Goal: Task Accomplishment & Management: Use online tool/utility

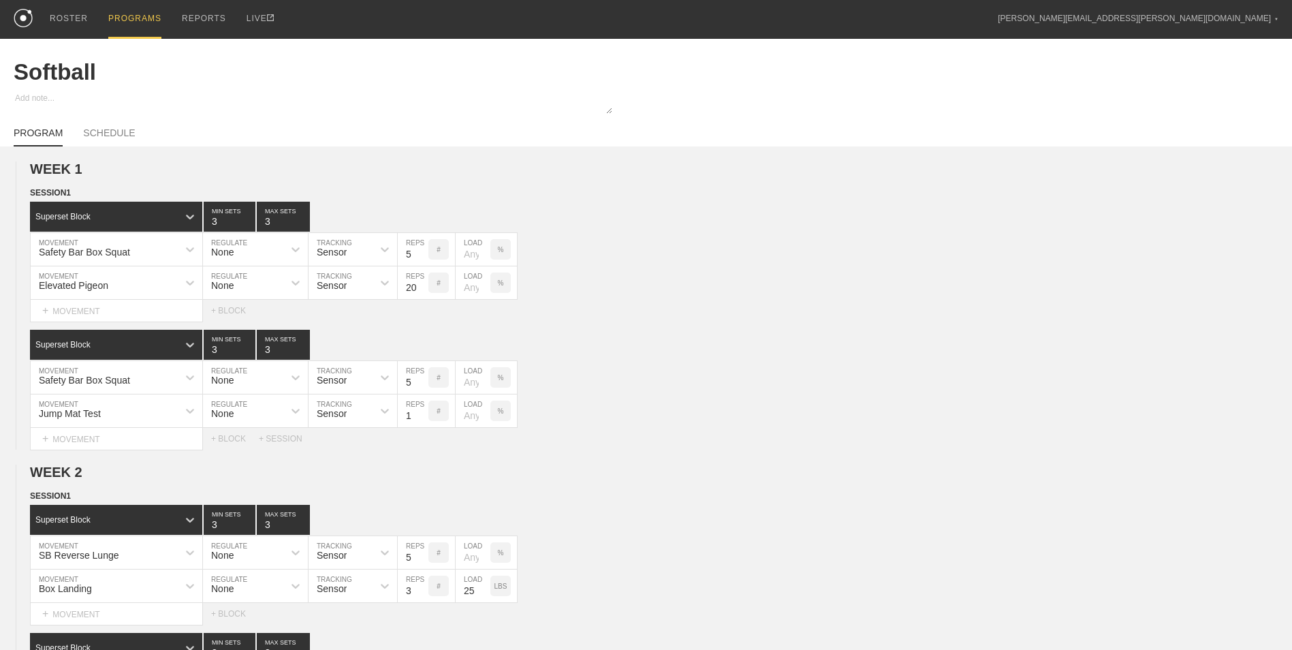
drag, startPoint x: 120, startPoint y: 18, endPoint x: 122, endPoint y: 29, distance: 11.1
click at [120, 18] on div "PROGRAMS" at bounding box center [134, 19] width 53 height 39
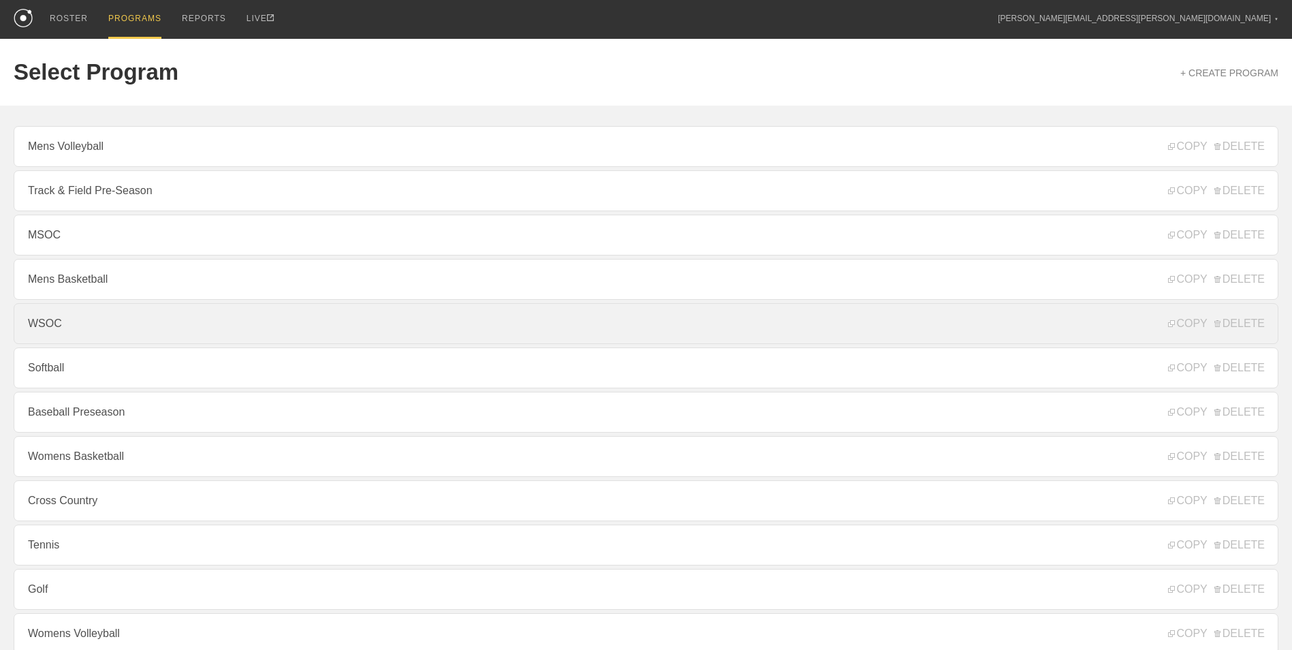
click at [130, 335] on link "WSOC" at bounding box center [646, 323] width 1265 height 41
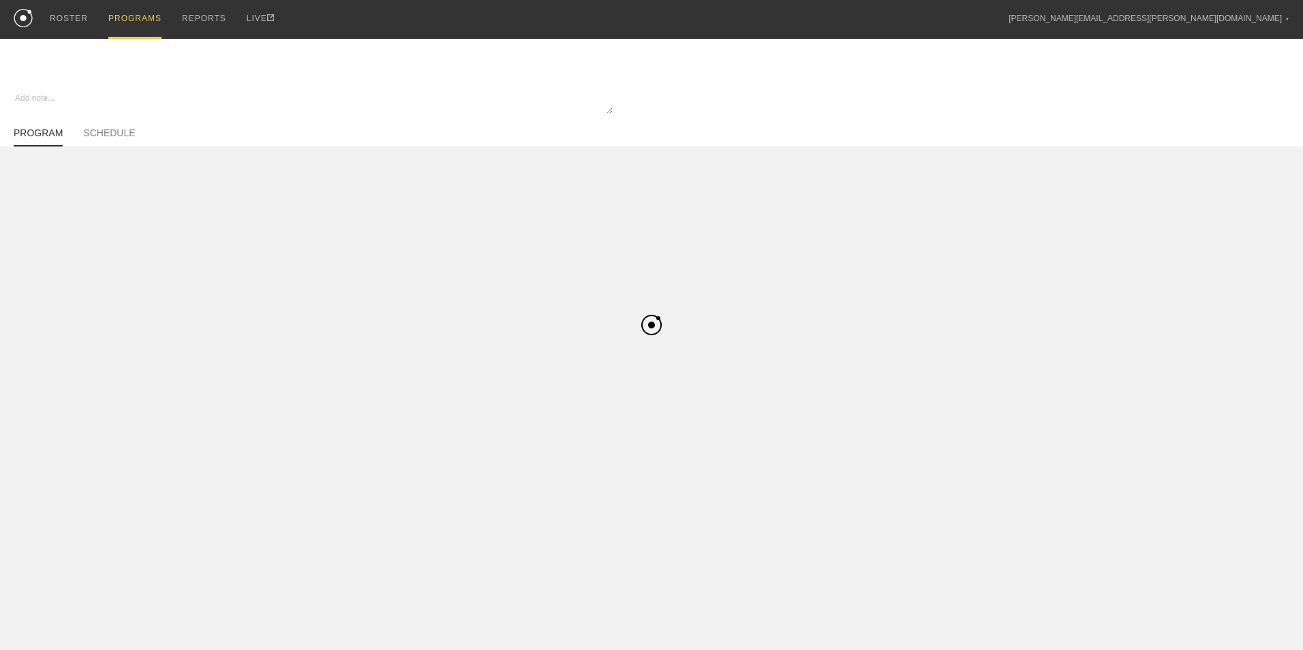
type textarea "x"
type input "WSOC"
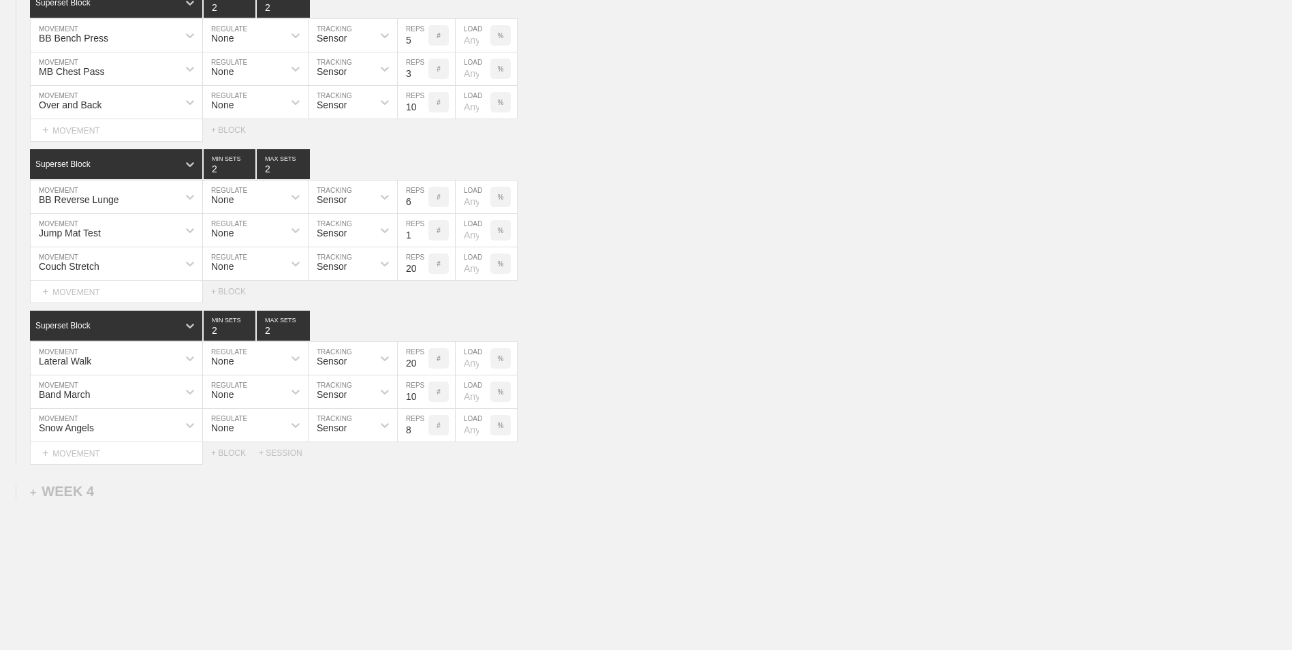
scroll to position [1012, 0]
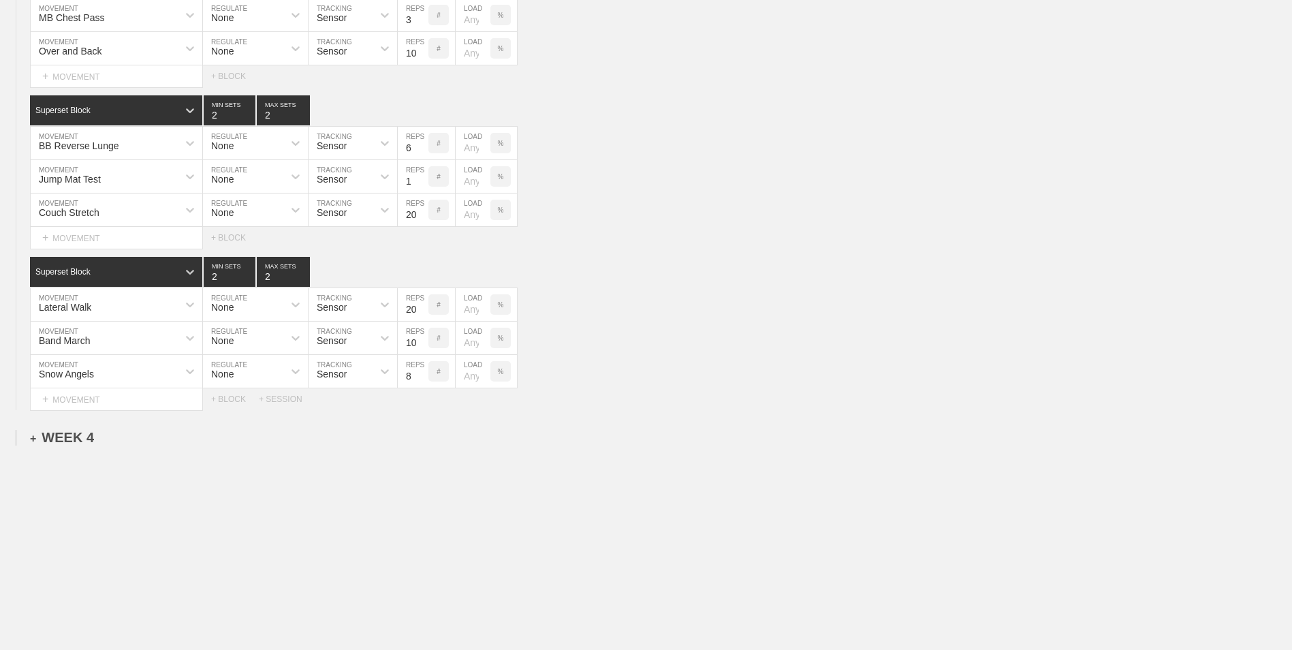
click at [73, 439] on div "+ WEEK 4" at bounding box center [62, 438] width 64 height 16
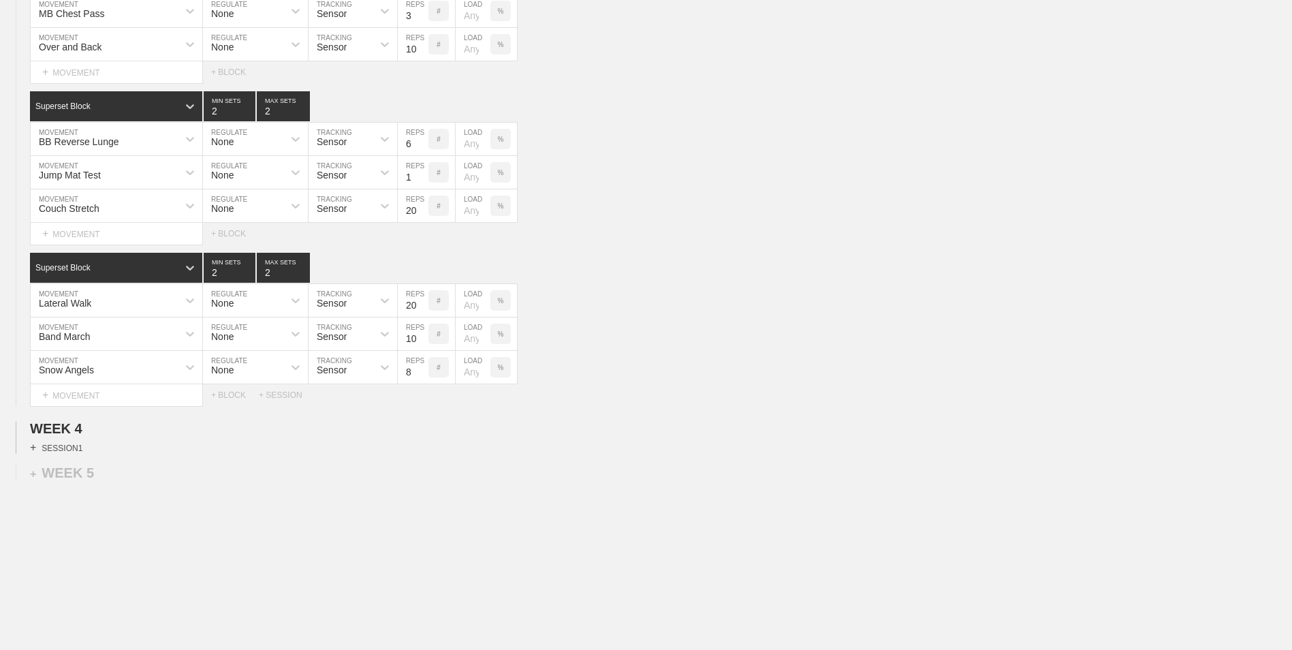
click at [57, 449] on div "+ SESSION 1" at bounding box center [56, 447] width 52 height 12
click at [155, 469] on div "+ BLOCK" at bounding box center [116, 472] width 172 height 22
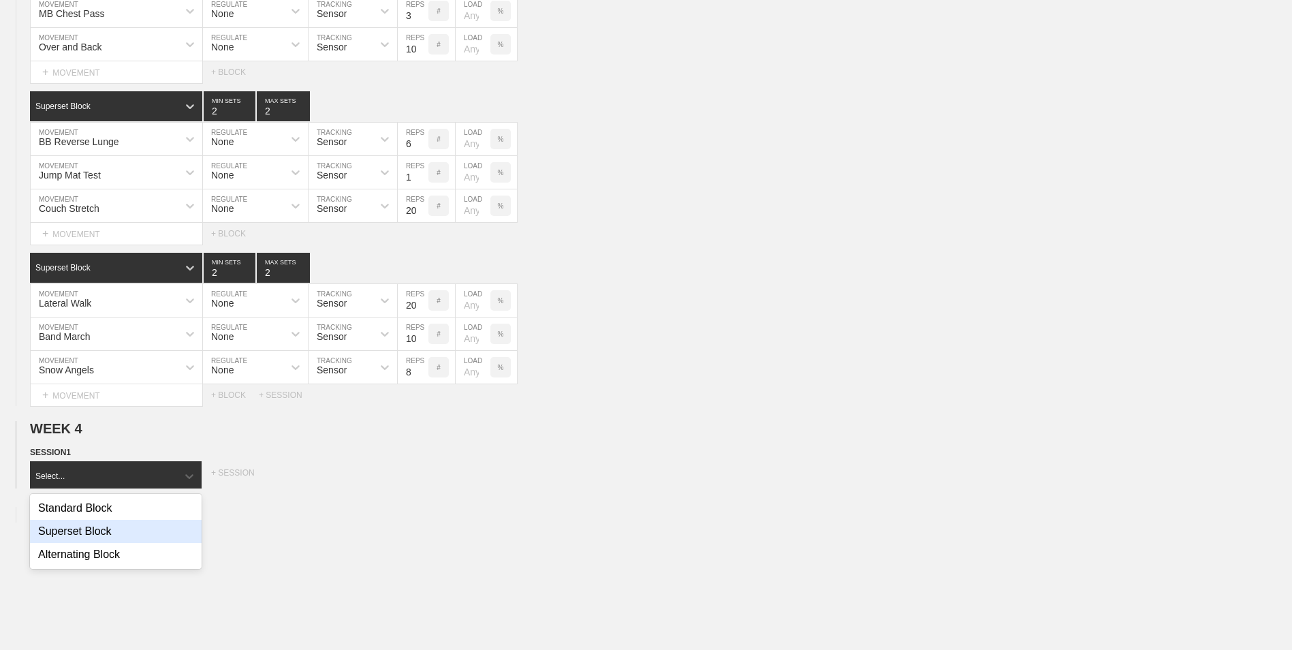
click at [144, 536] on div "Superset Block" at bounding box center [116, 531] width 172 height 23
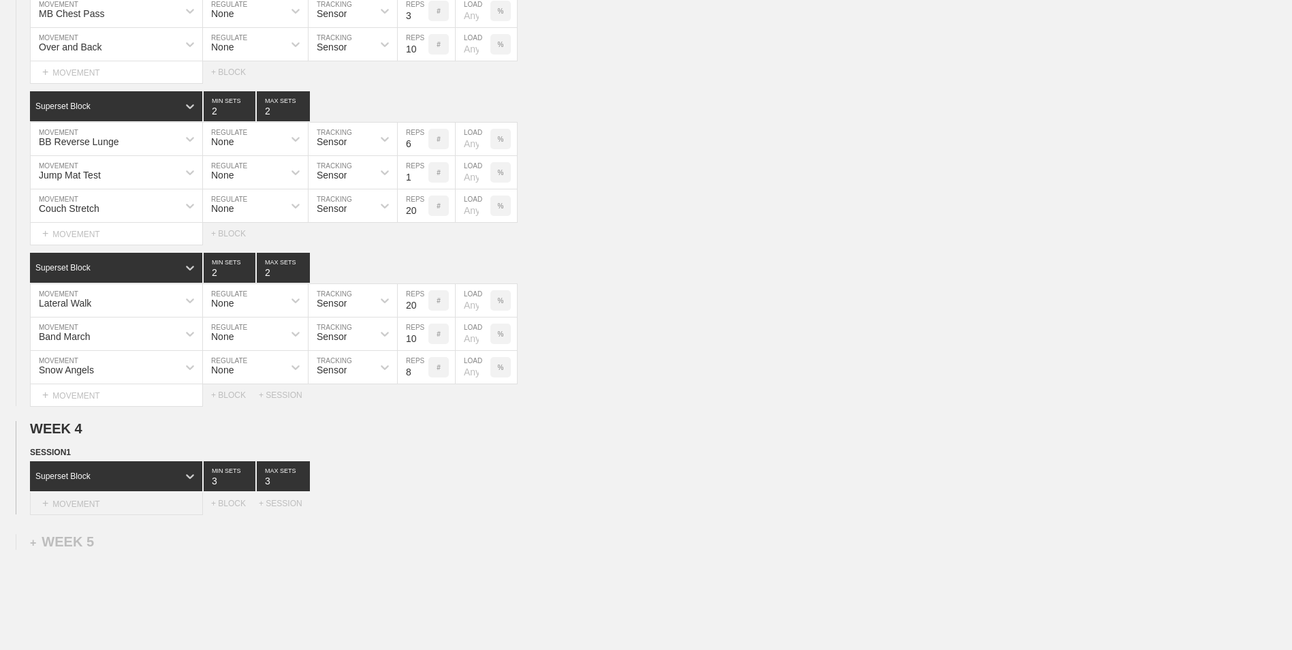
click at [140, 508] on div "+ MOVEMENT" at bounding box center [116, 504] width 173 height 22
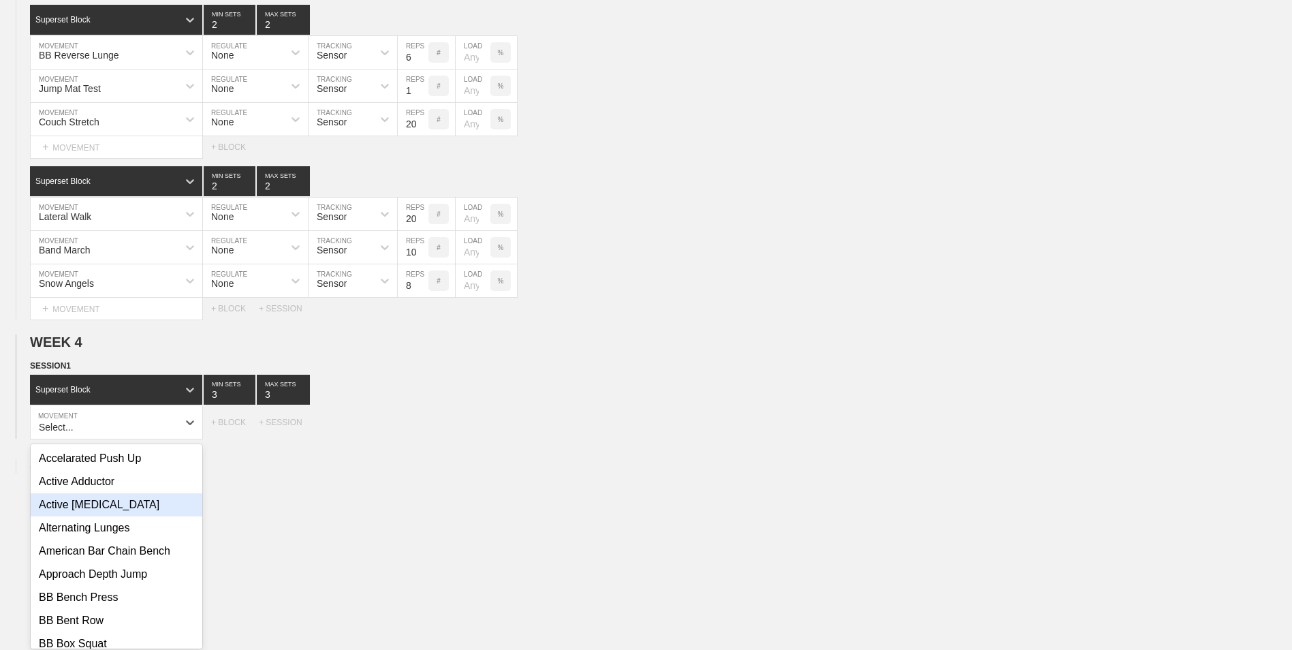
scroll to position [1106, 0]
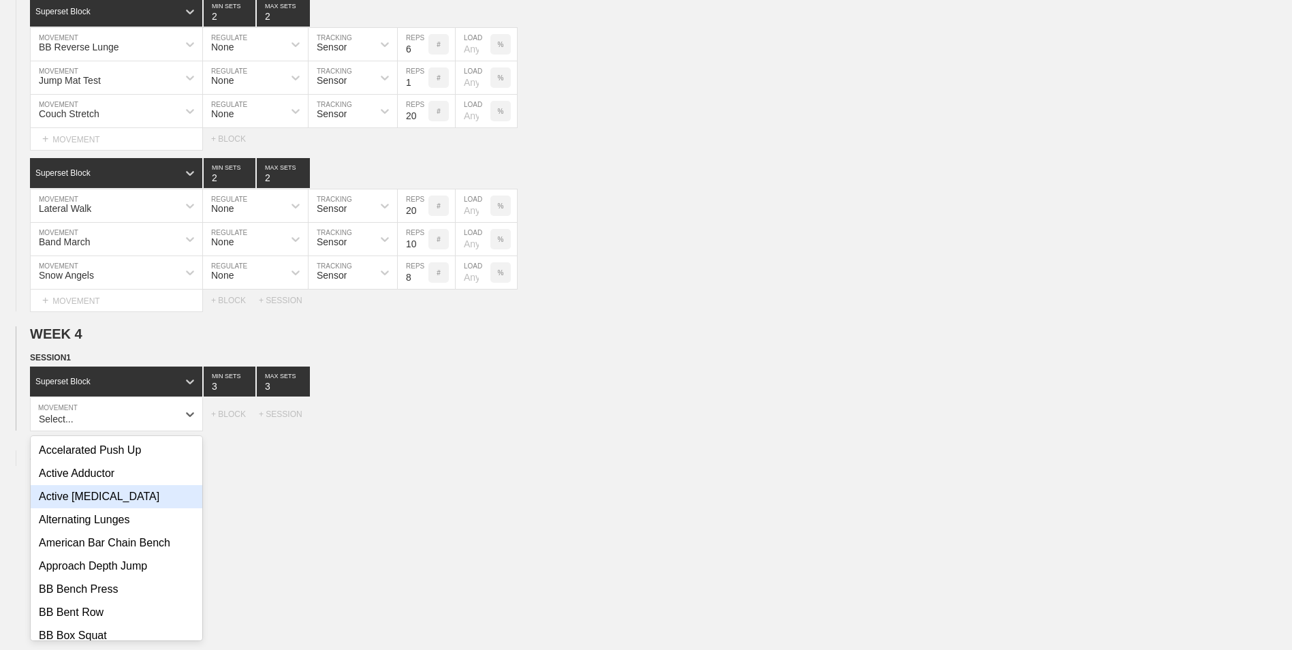
type input "R"
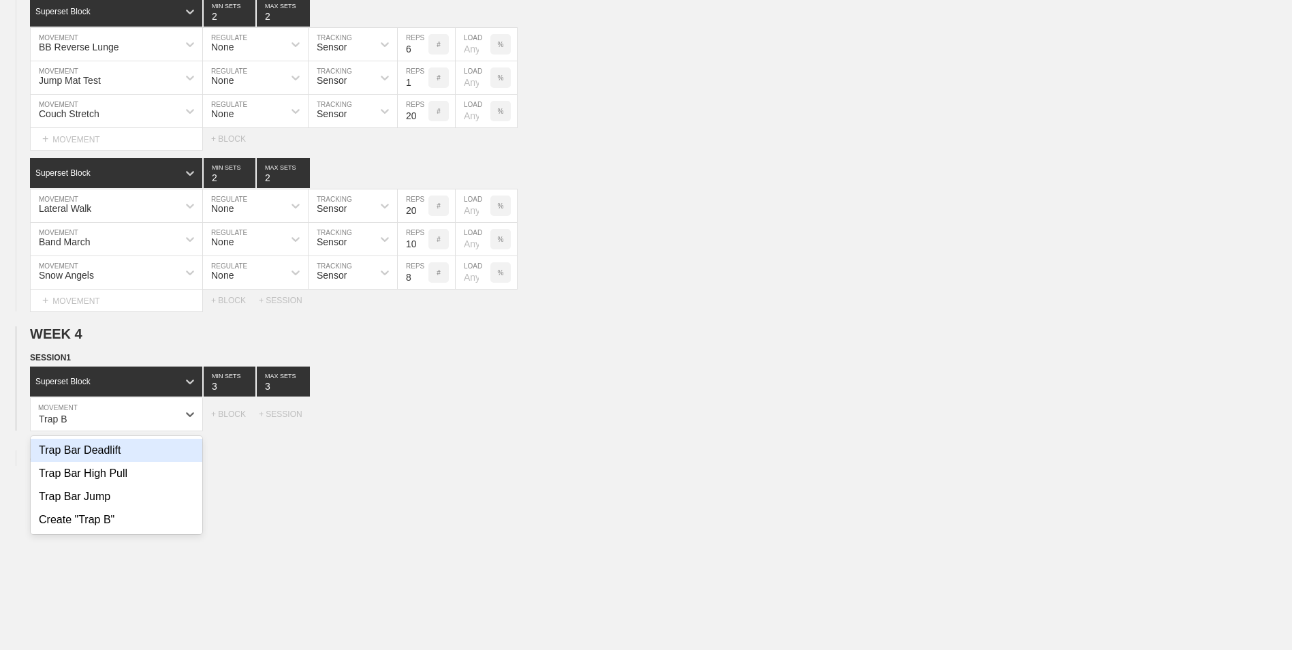
click at [138, 456] on div "Trap Bar Deadlift" at bounding box center [117, 450] width 172 height 23
type input "Trap B"
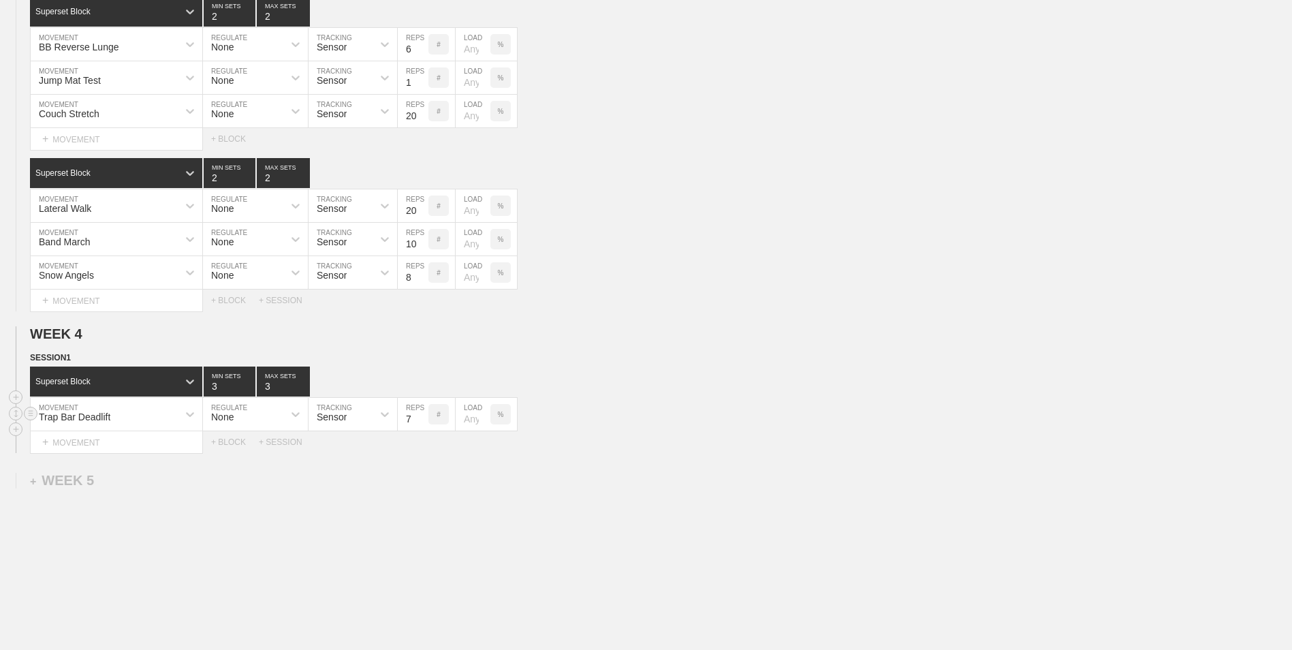
click at [421, 424] on input "7" at bounding box center [413, 414] width 31 height 33
click at [421, 424] on input "6" at bounding box center [413, 414] width 31 height 33
click at [421, 424] on input "5" at bounding box center [413, 414] width 31 height 33
click at [421, 424] on input "4" at bounding box center [413, 414] width 31 height 33
click at [423, 416] on input "4" at bounding box center [413, 414] width 31 height 33
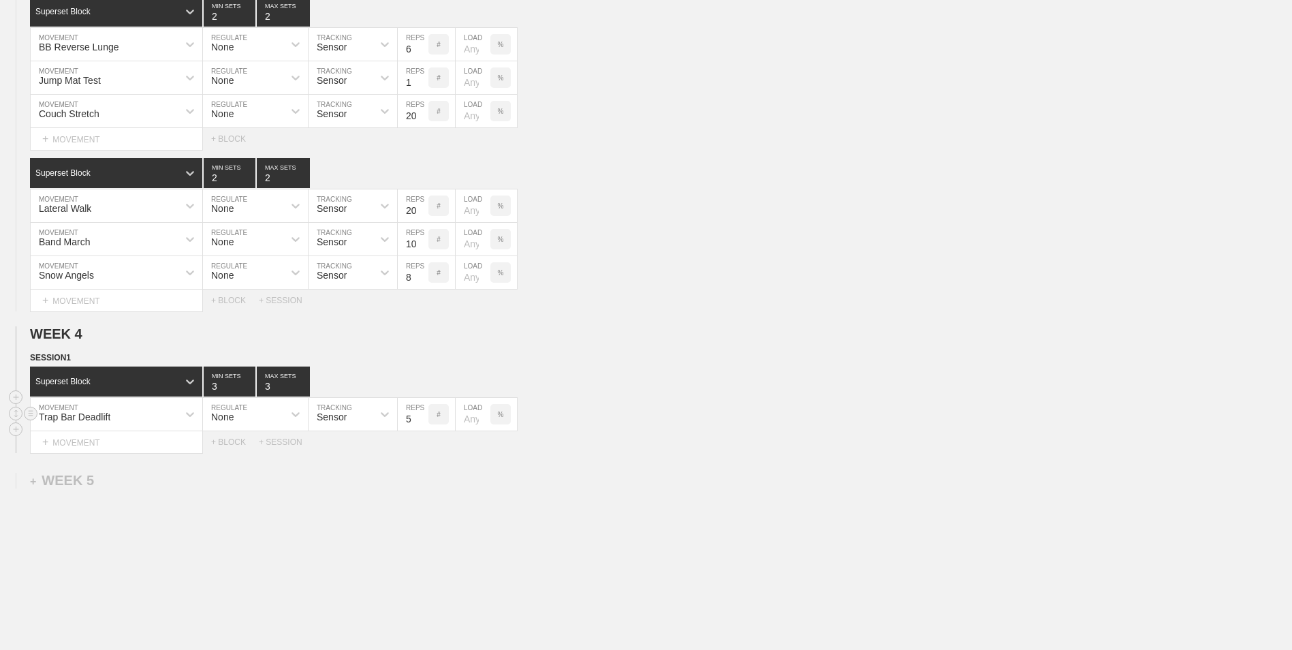
type input "5"
click at [420, 418] on input "5" at bounding box center [413, 414] width 31 height 33
click at [117, 452] on div "+ MOVEMENT" at bounding box center [116, 442] width 173 height 22
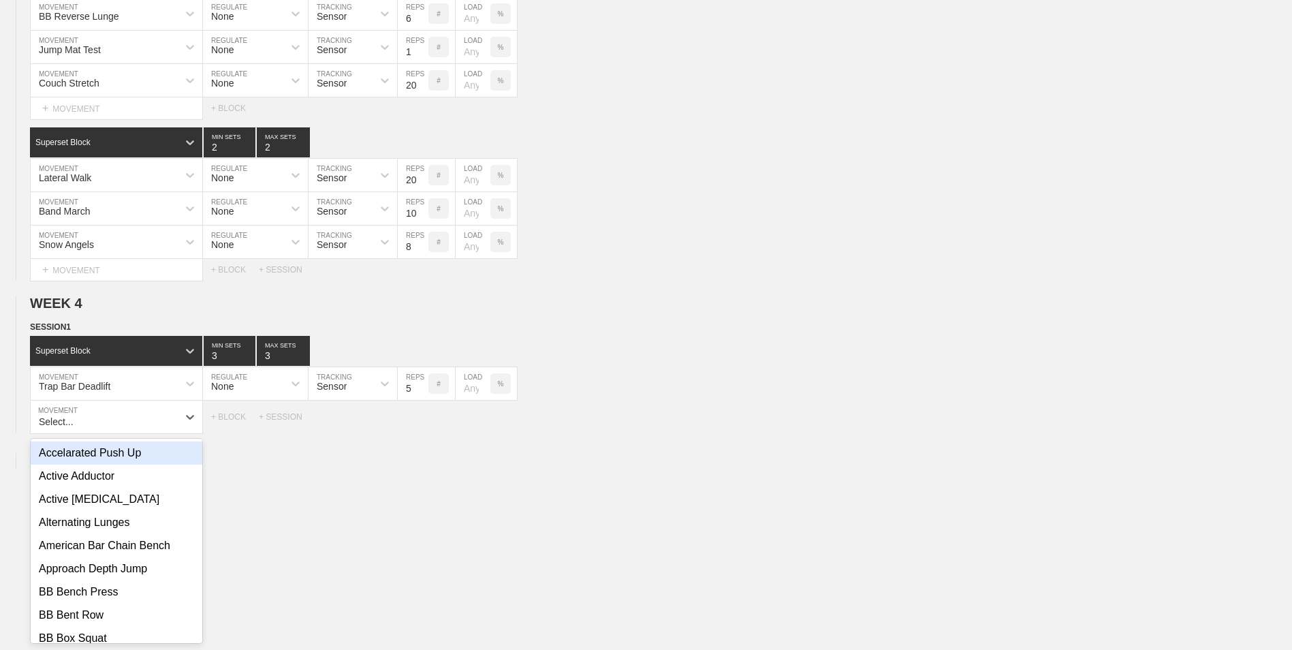
scroll to position [1140, 0]
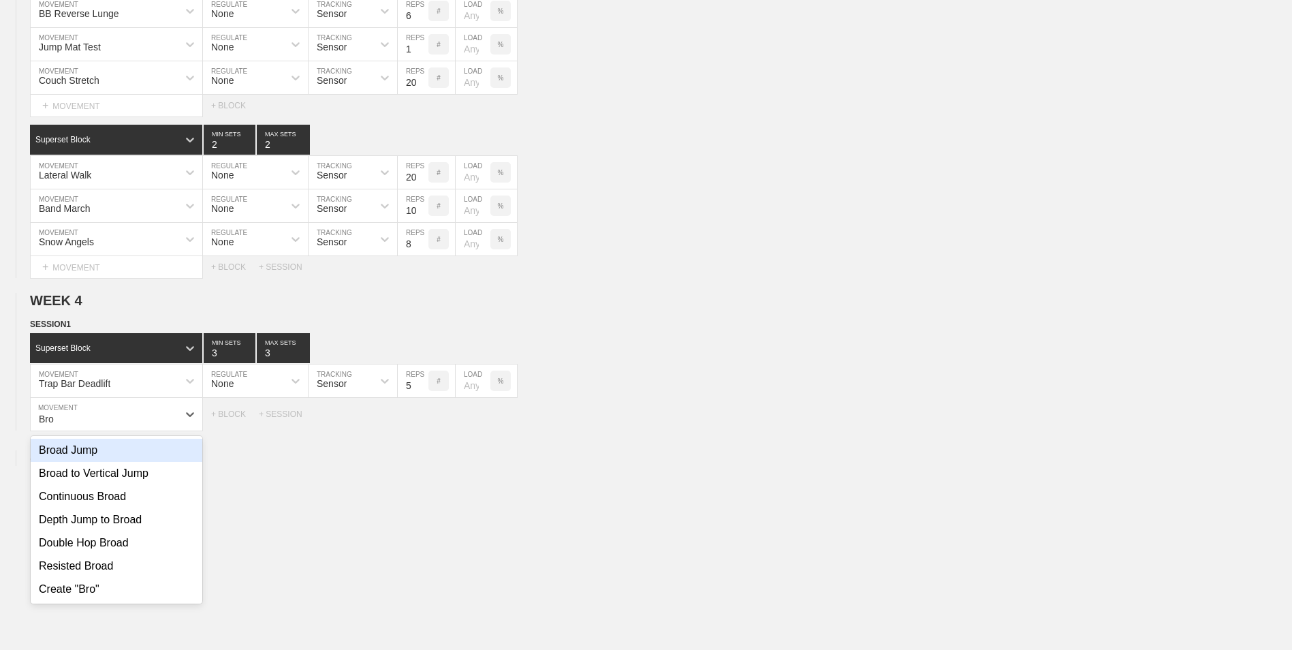
click at [135, 450] on div "Broad Jump" at bounding box center [117, 450] width 172 height 23
type input "Bro"
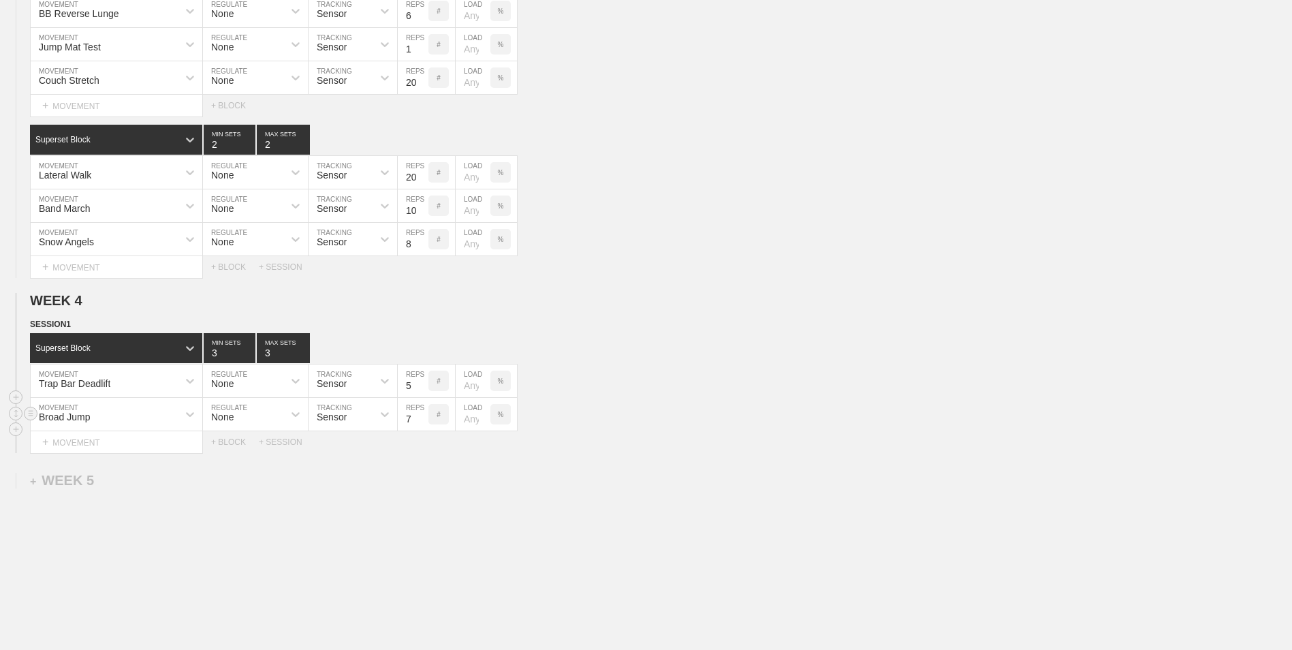
click at [422, 423] on input "7" at bounding box center [413, 414] width 31 height 33
click at [422, 423] on input "6" at bounding box center [413, 414] width 31 height 33
click at [422, 423] on input "5" at bounding box center [413, 414] width 31 height 33
click at [422, 423] on input "4" at bounding box center [413, 414] width 31 height 33
click at [422, 423] on input "3" at bounding box center [413, 414] width 31 height 33
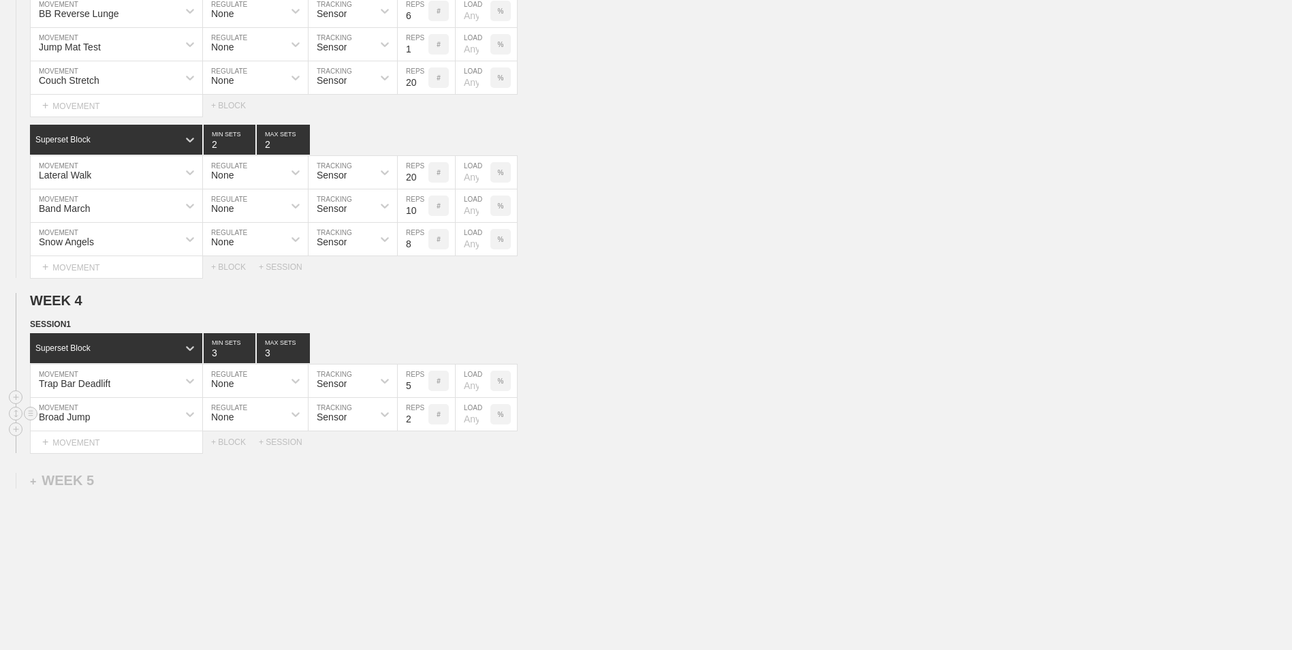
type input "2"
click at [422, 423] on input "2" at bounding box center [413, 414] width 31 height 33
click at [142, 444] on div "+ MOVEMENT" at bounding box center [116, 442] width 173 height 22
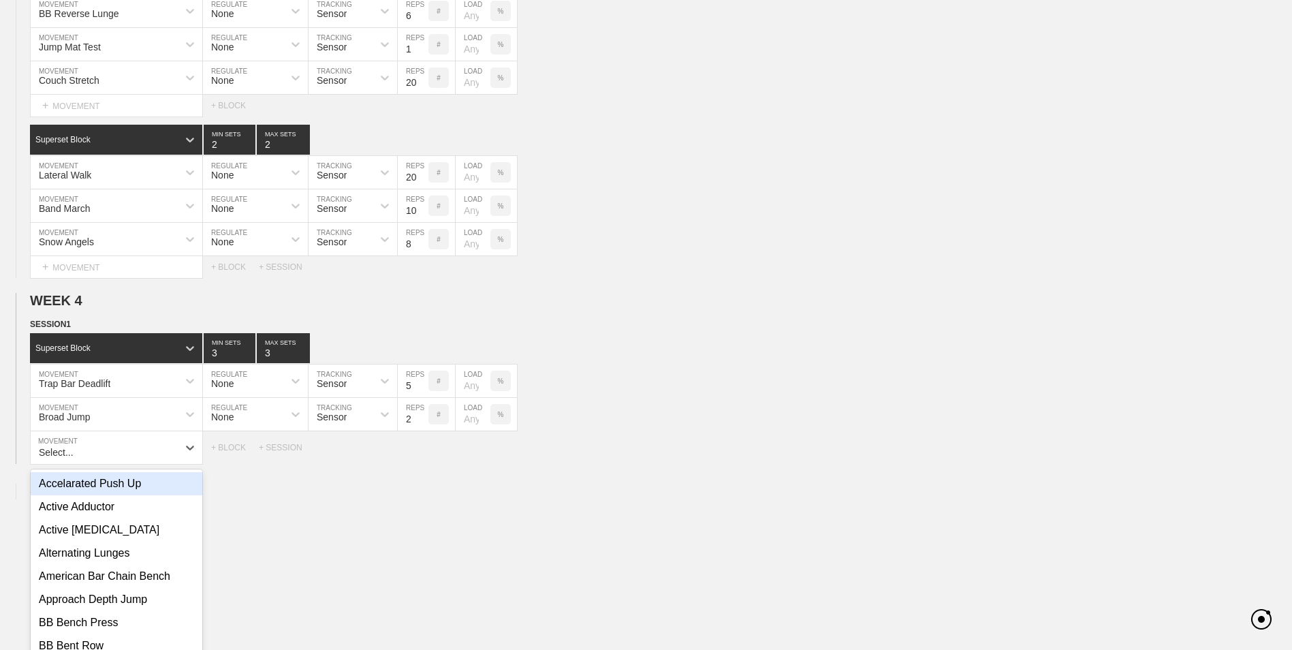
scroll to position [1173, 0]
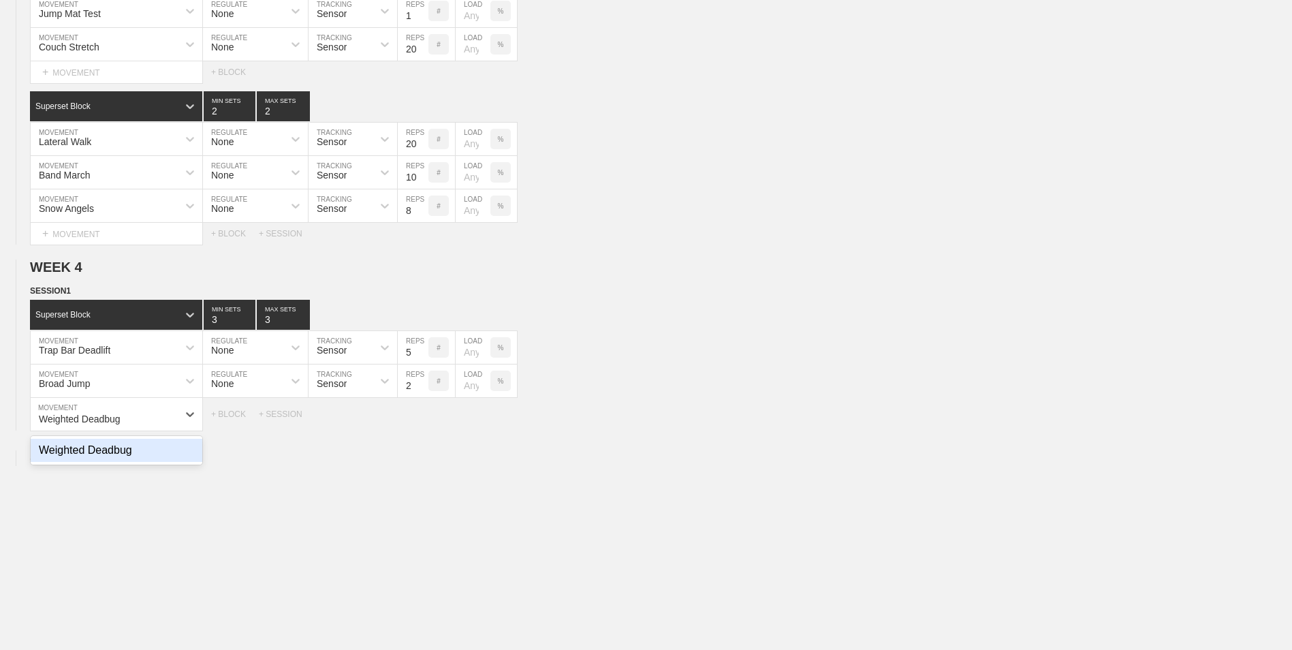
click at [138, 452] on div "Weighted Deadbug" at bounding box center [117, 450] width 172 height 23
type input "Weighted Deadbug"
click at [424, 420] on input "9" at bounding box center [413, 414] width 31 height 33
type input "10"
click at [424, 420] on input "10" at bounding box center [413, 414] width 31 height 33
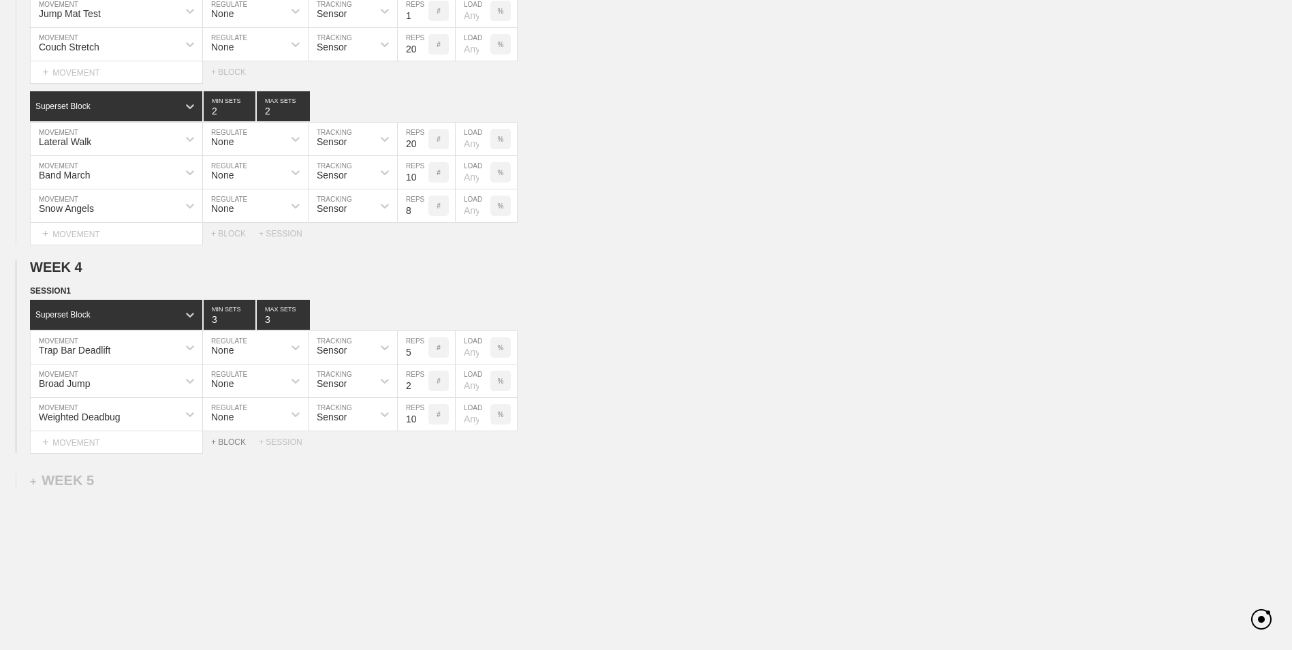
click at [233, 446] on div "+ BLOCK" at bounding box center [235, 442] width 48 height 10
click at [140, 489] on div "Standard Block" at bounding box center [116, 476] width 172 height 30
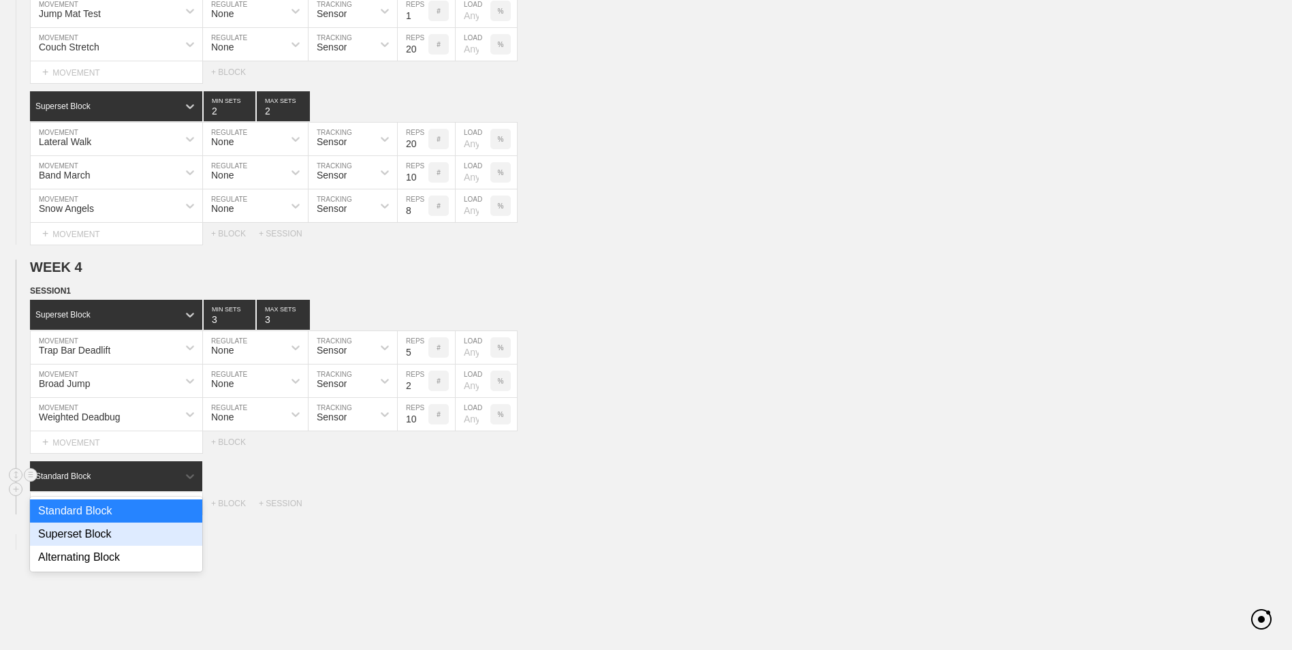
click at [146, 535] on div "Superset Block" at bounding box center [116, 534] width 172 height 23
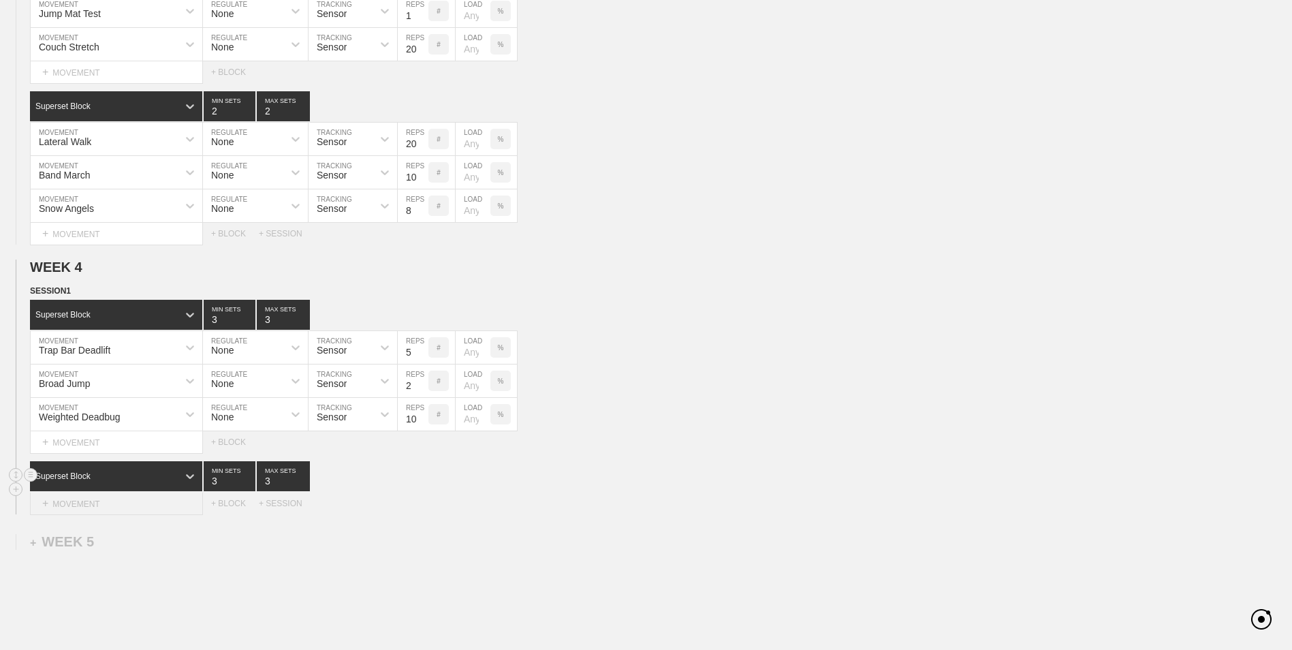
click at [134, 503] on div "+ MOVEMENT" at bounding box center [116, 504] width 173 height 22
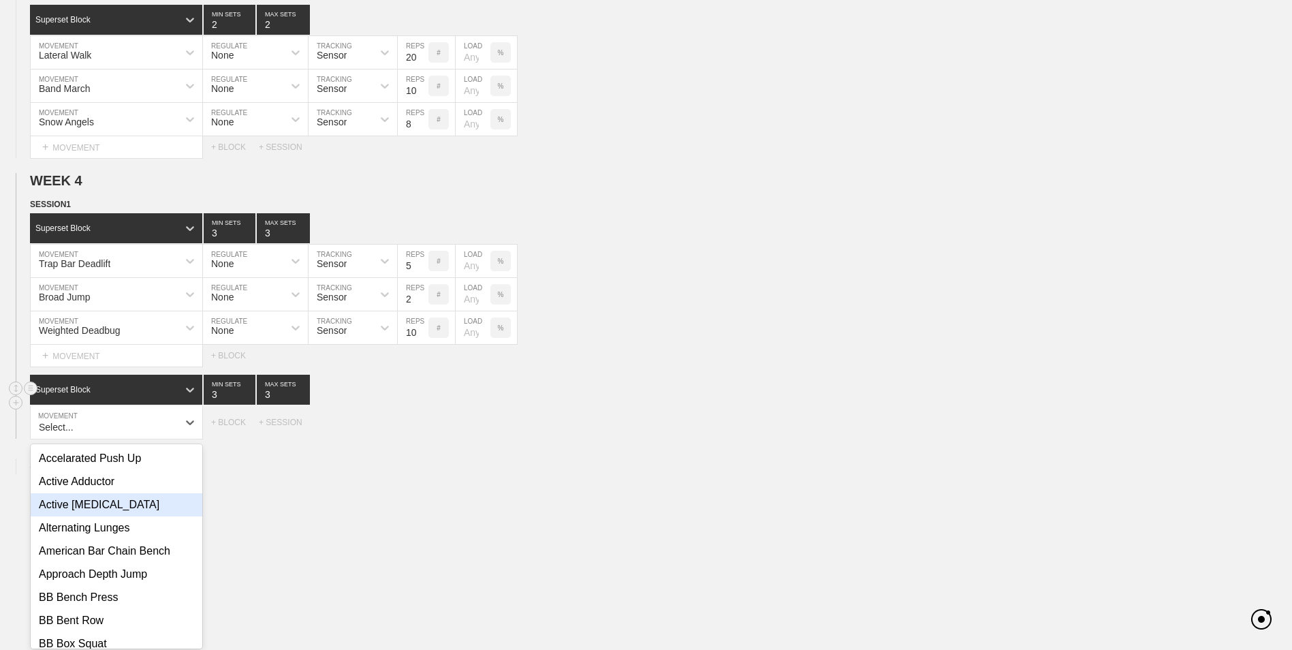
scroll to position [1268, 0]
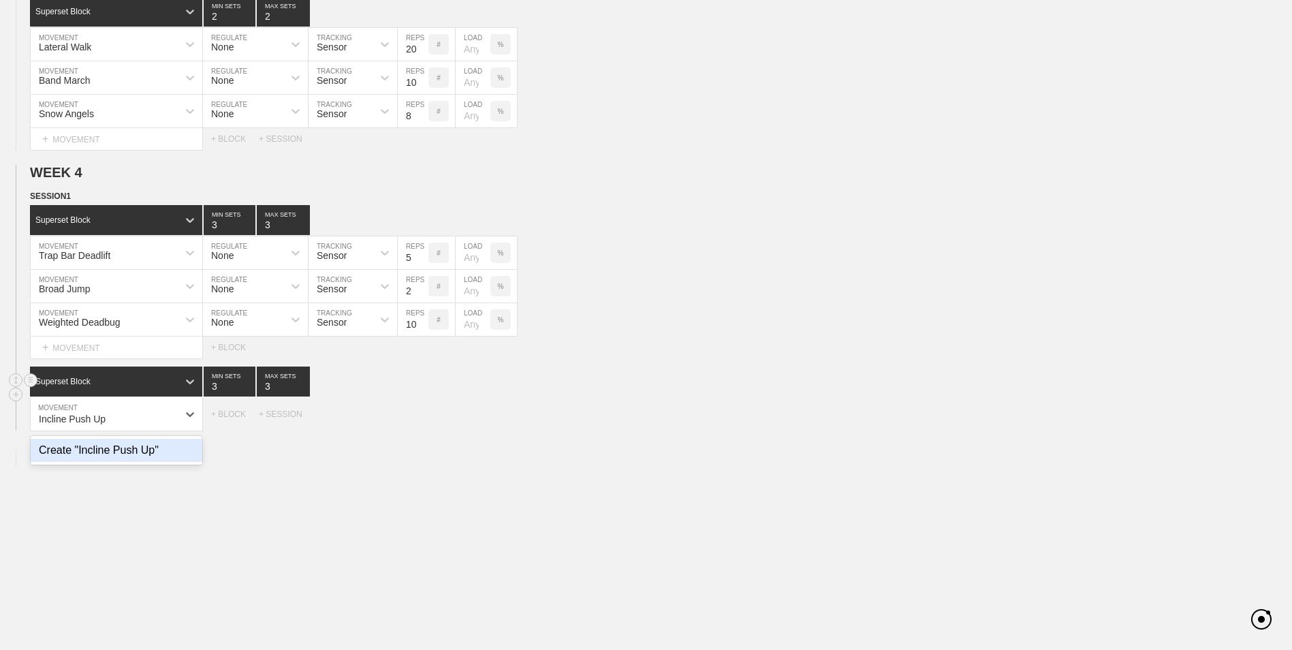
click at [135, 452] on div "Create "Incline Push Up"" at bounding box center [117, 450] width 172 height 23
type input "Incline Push Up"
click at [421, 424] on input "7" at bounding box center [413, 414] width 31 height 33
click at [421, 424] on input "6" at bounding box center [413, 414] width 31 height 33
type input "5"
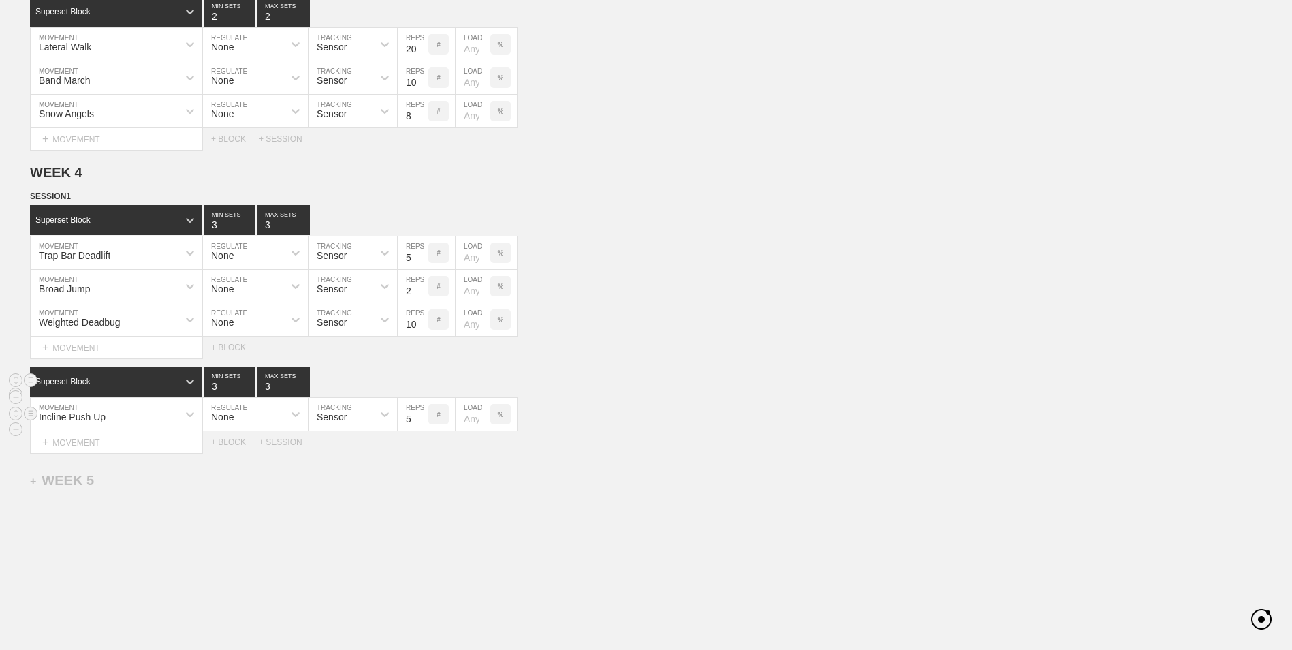
click at [421, 424] on input "5" at bounding box center [413, 414] width 31 height 33
click at [119, 451] on div "+ MOVEMENT" at bounding box center [116, 442] width 173 height 22
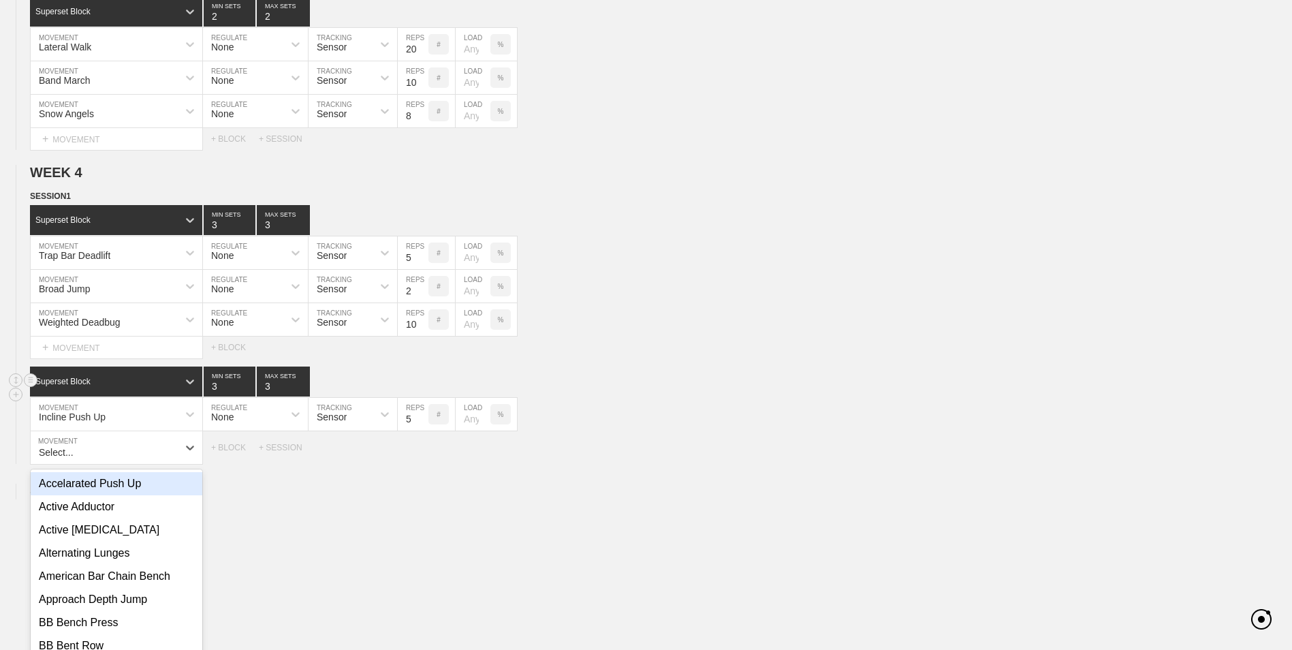
scroll to position [1301, 0]
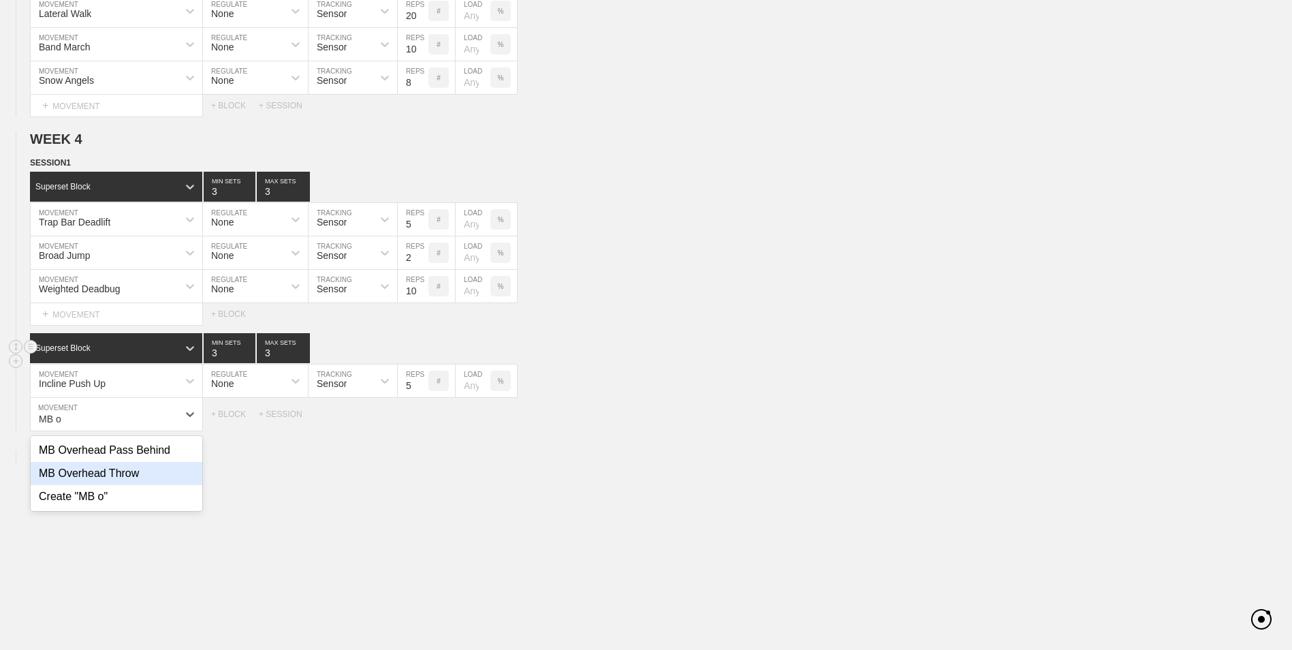
click at [112, 485] on div "MB Overhead Throw" at bounding box center [117, 473] width 172 height 23
type input "MB o"
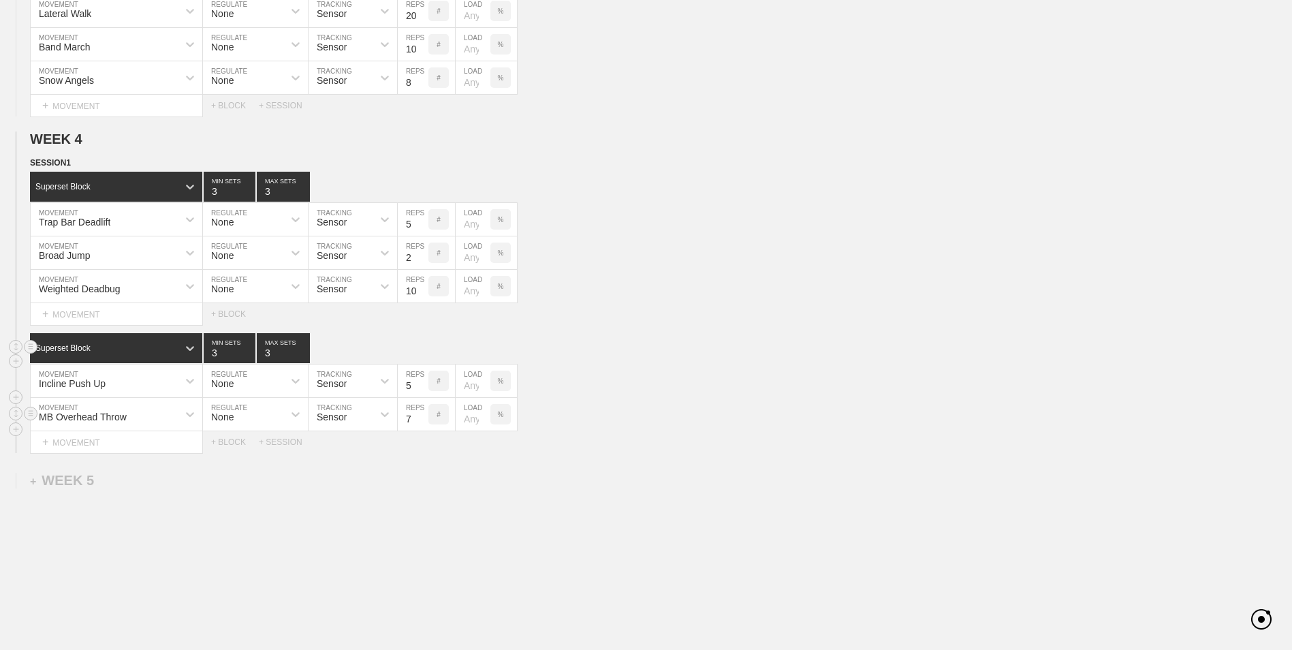
click at [424, 427] on input "7" at bounding box center [413, 414] width 31 height 33
click at [424, 427] on input "6" at bounding box center [413, 414] width 31 height 33
click at [424, 427] on input "5" at bounding box center [413, 414] width 31 height 33
click at [424, 427] on input "4" at bounding box center [413, 414] width 31 height 33
click at [424, 427] on input "3" at bounding box center [413, 414] width 31 height 33
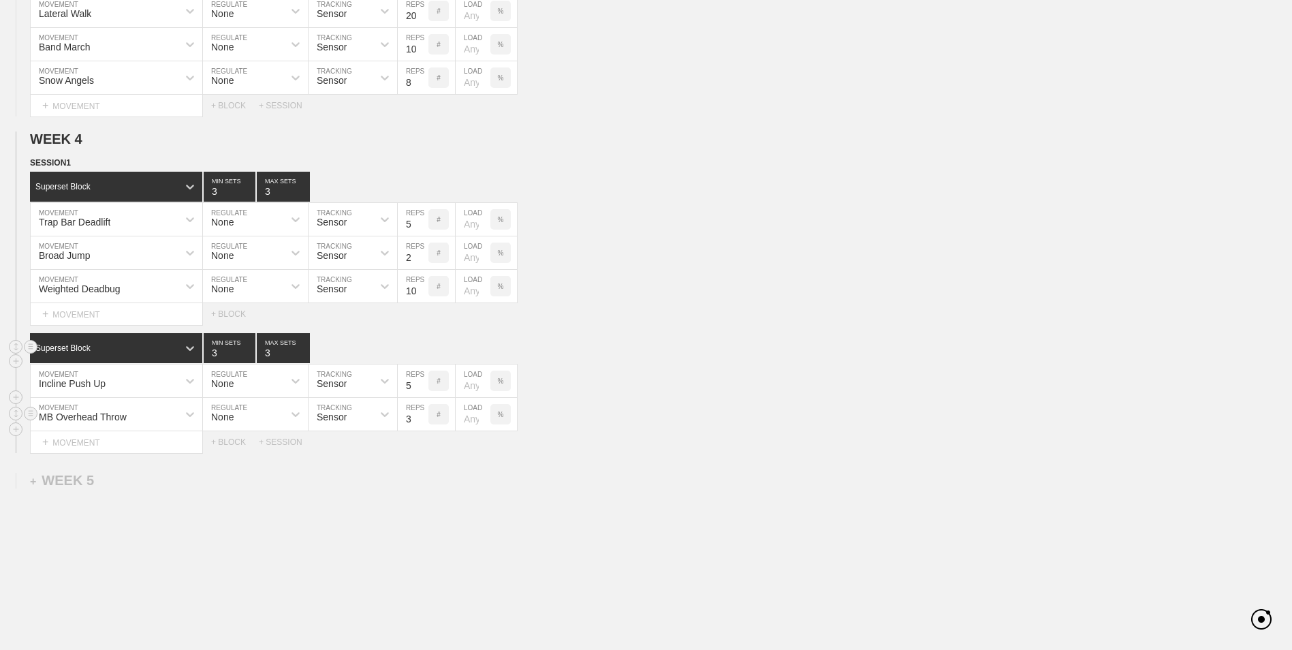
type input "2"
click at [424, 427] on input "2" at bounding box center [413, 414] width 31 height 33
click at [110, 450] on div "+ MOVEMENT" at bounding box center [116, 442] width 173 height 22
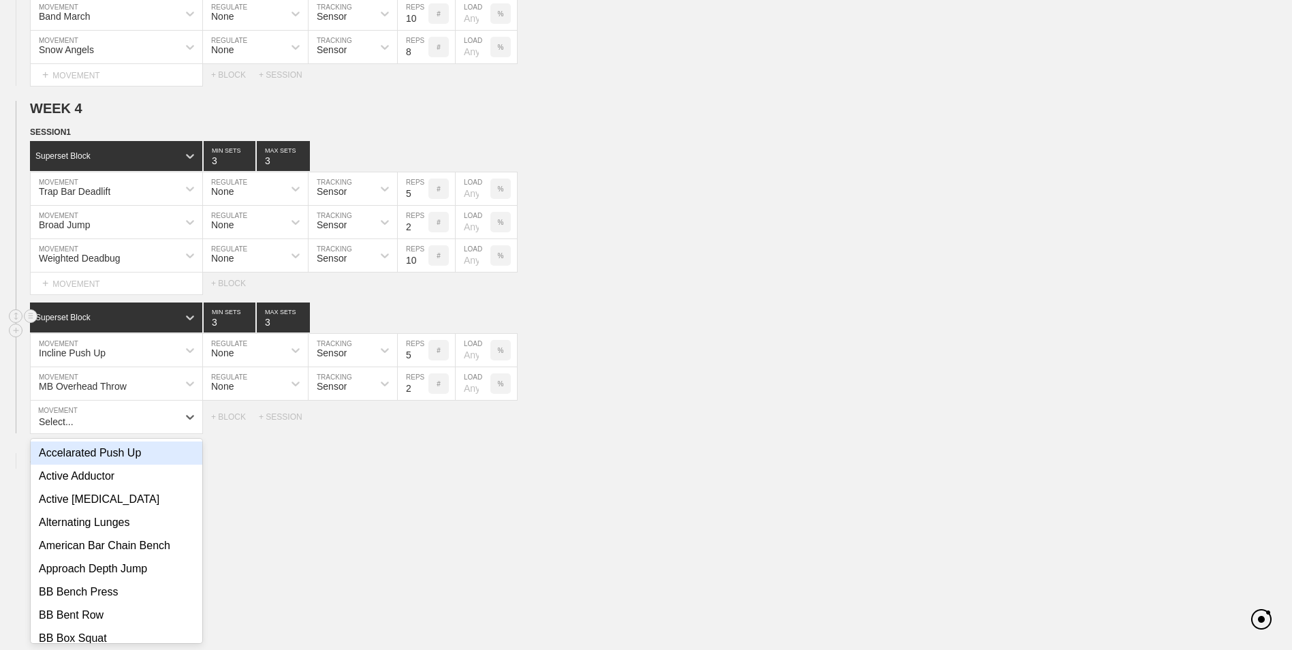
scroll to position [1335, 0]
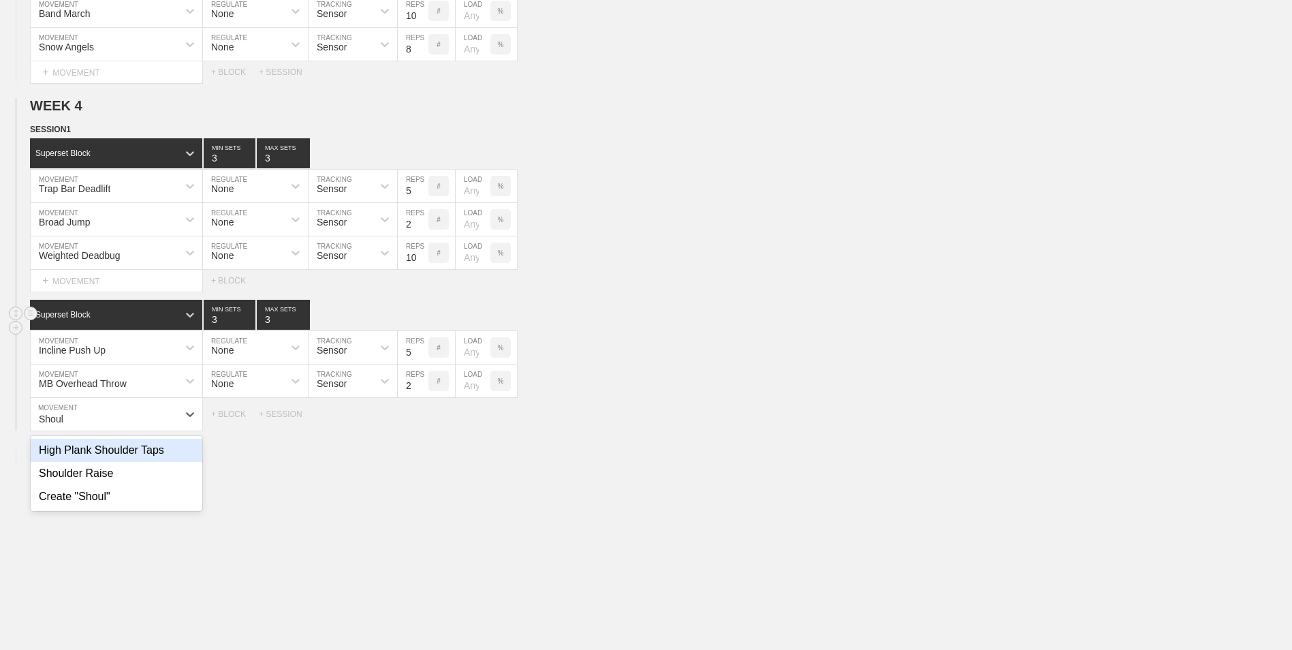
click at [110, 450] on div "High Plank Shoulder Taps" at bounding box center [117, 450] width 172 height 23
type input "Shoul"
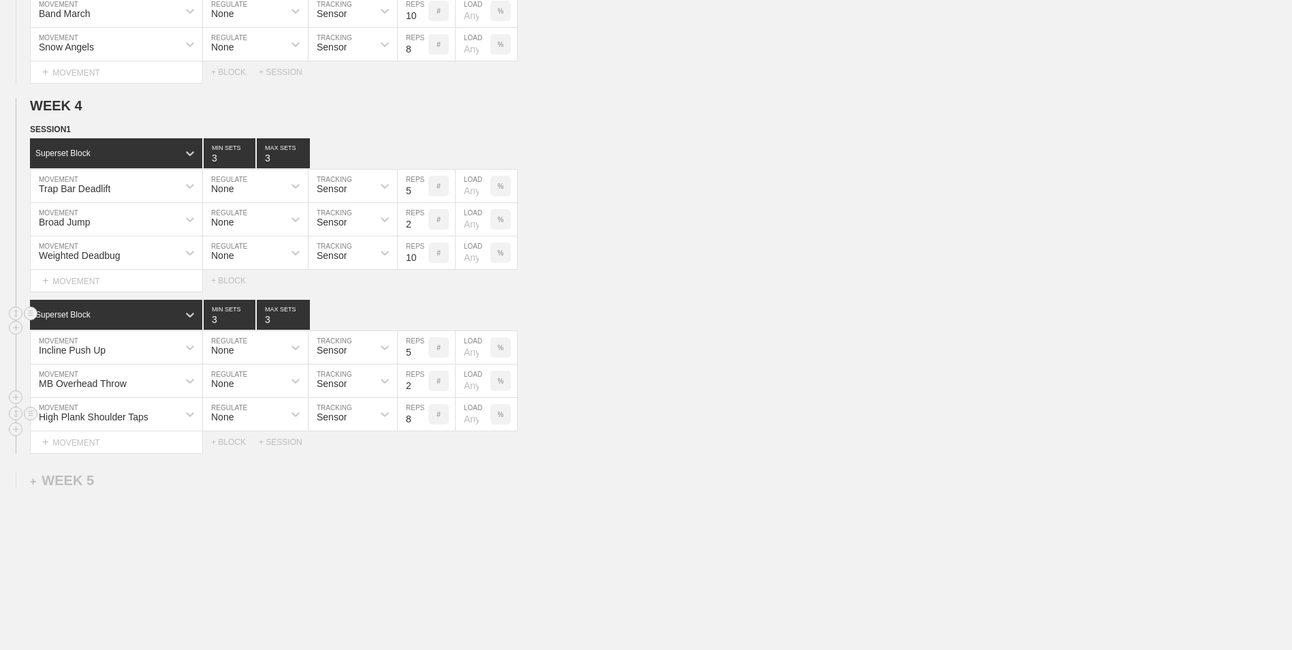
click at [421, 418] on input "9" at bounding box center [413, 414] width 31 height 33
type input "10"
click at [421, 418] on input "10" at bounding box center [413, 414] width 31 height 33
click at [863, 404] on div "High Plank Shoulder Taps MOVEMENT None REGULATE Sensor TRACKING 10 REPS # LOAD %" at bounding box center [646, 414] width 1292 height 33
click at [237, 447] on div "+ BLOCK" at bounding box center [235, 442] width 48 height 10
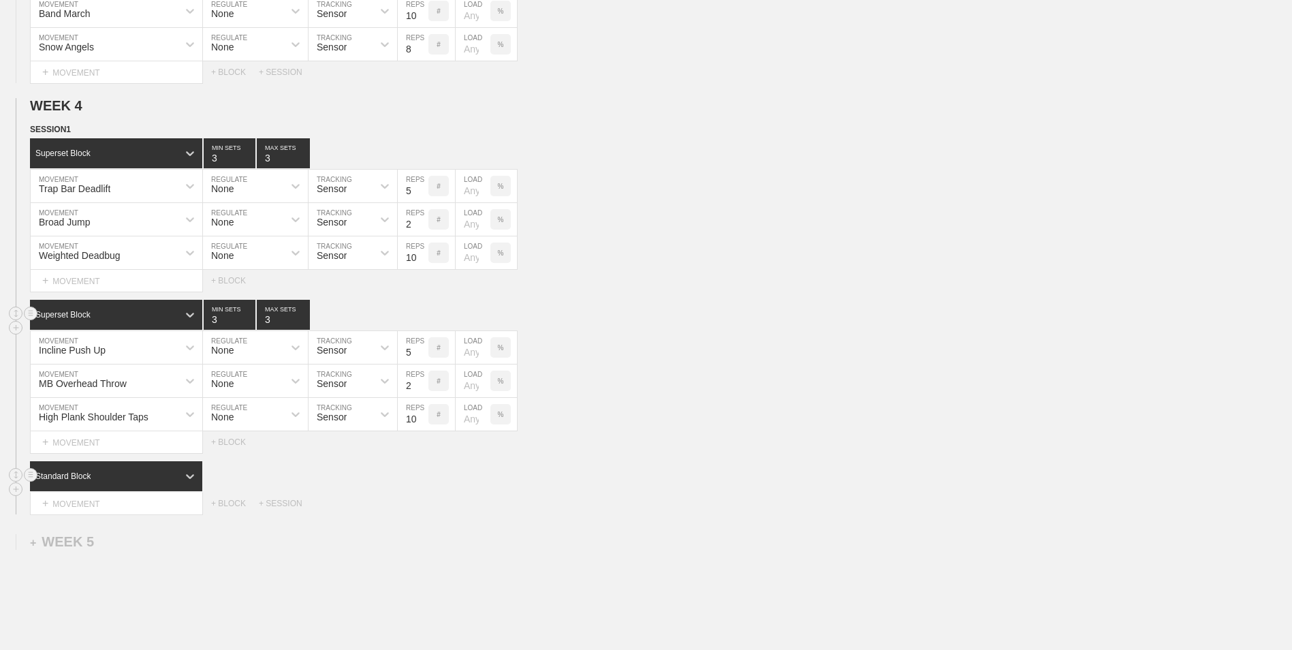
click at [111, 474] on div "Standard Block" at bounding box center [116, 476] width 172 height 30
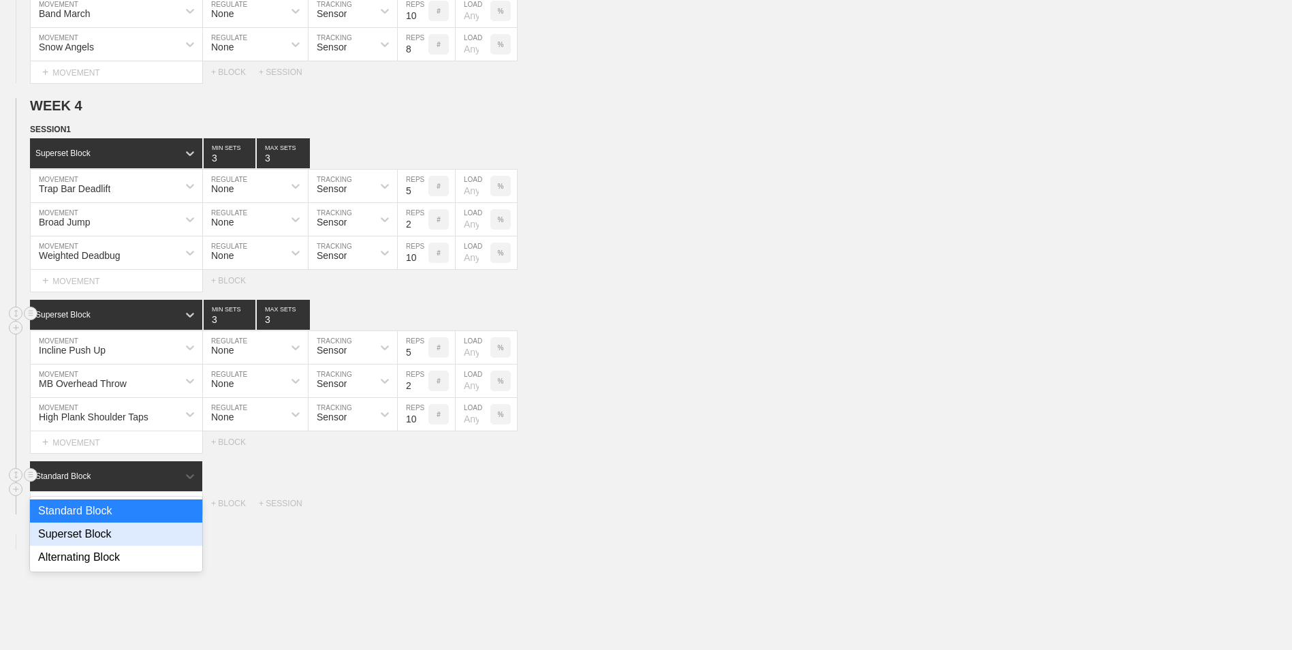
click at [118, 541] on div "Superset Block" at bounding box center [116, 534] width 172 height 23
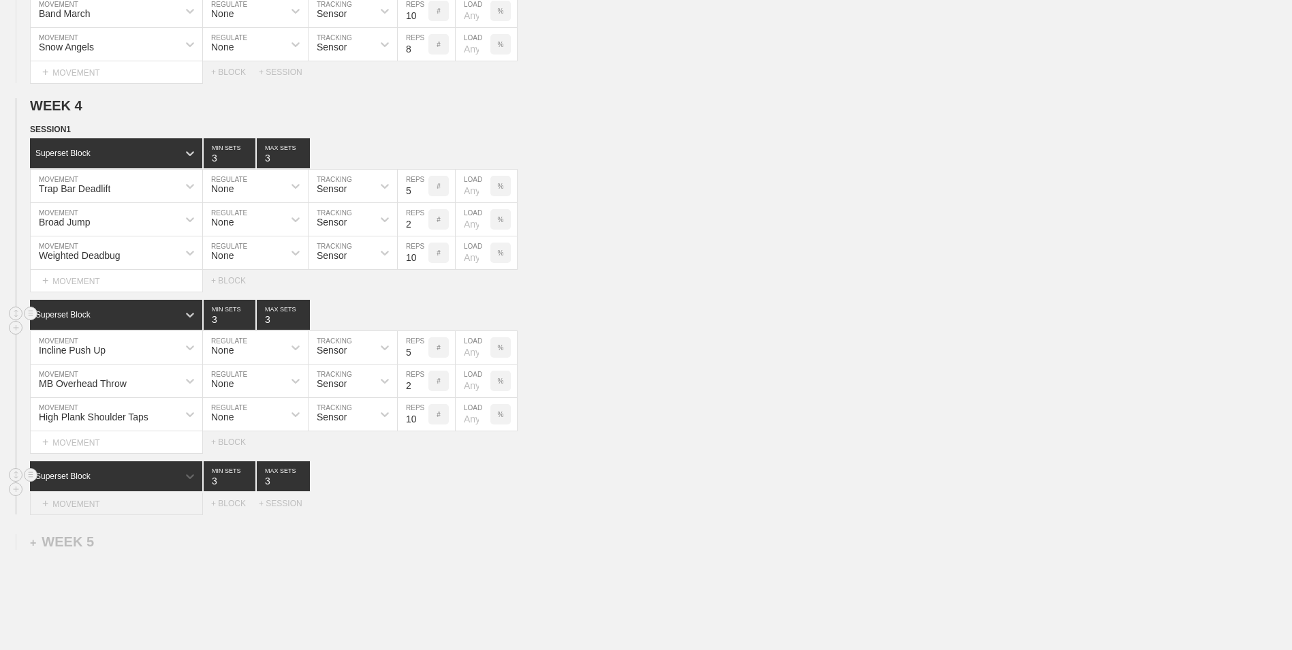
click at [121, 512] on div "+ MOVEMENT" at bounding box center [116, 504] width 173 height 22
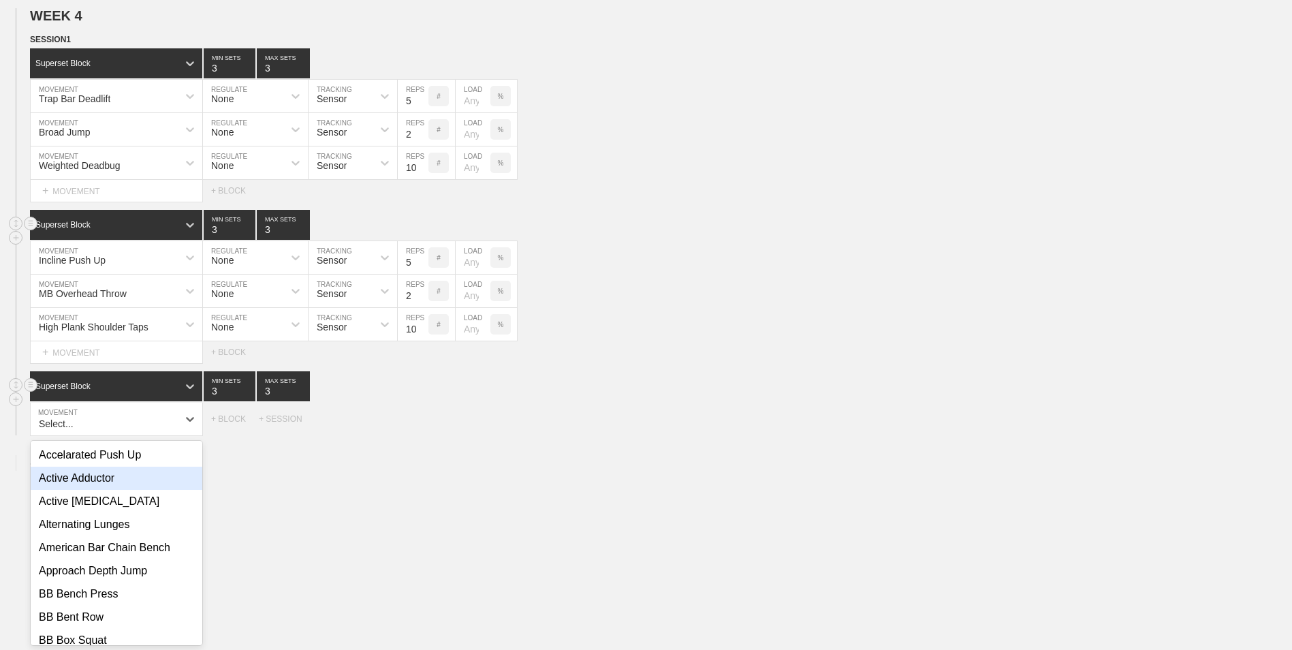
scroll to position [1429, 0]
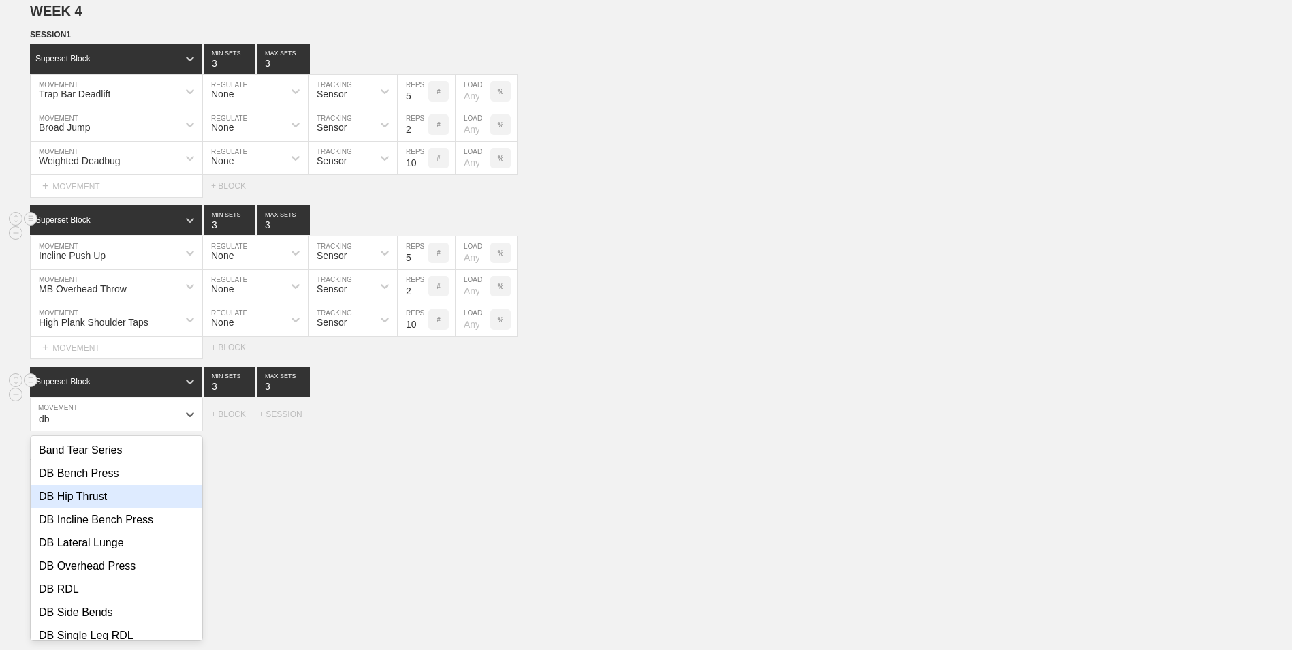
click at [119, 500] on div "DB Hip Thrust" at bounding box center [117, 496] width 172 height 23
type input "db"
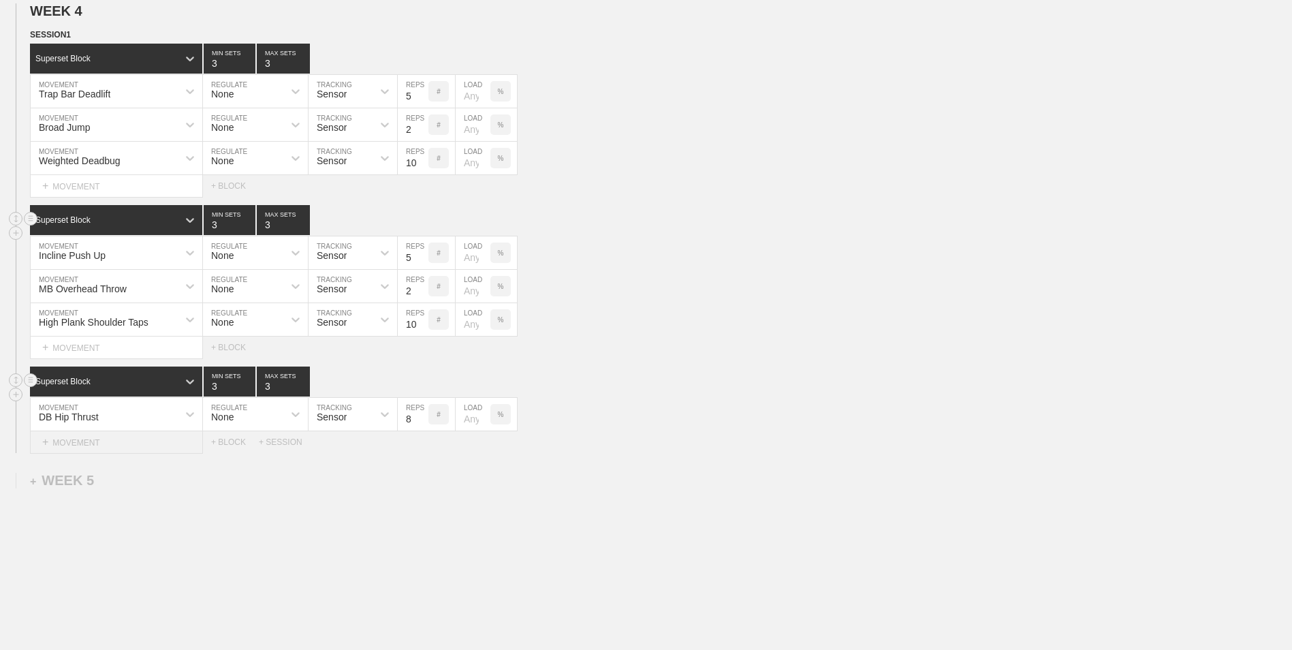
click at [173, 453] on div "+ MOVEMENT" at bounding box center [116, 442] width 173 height 22
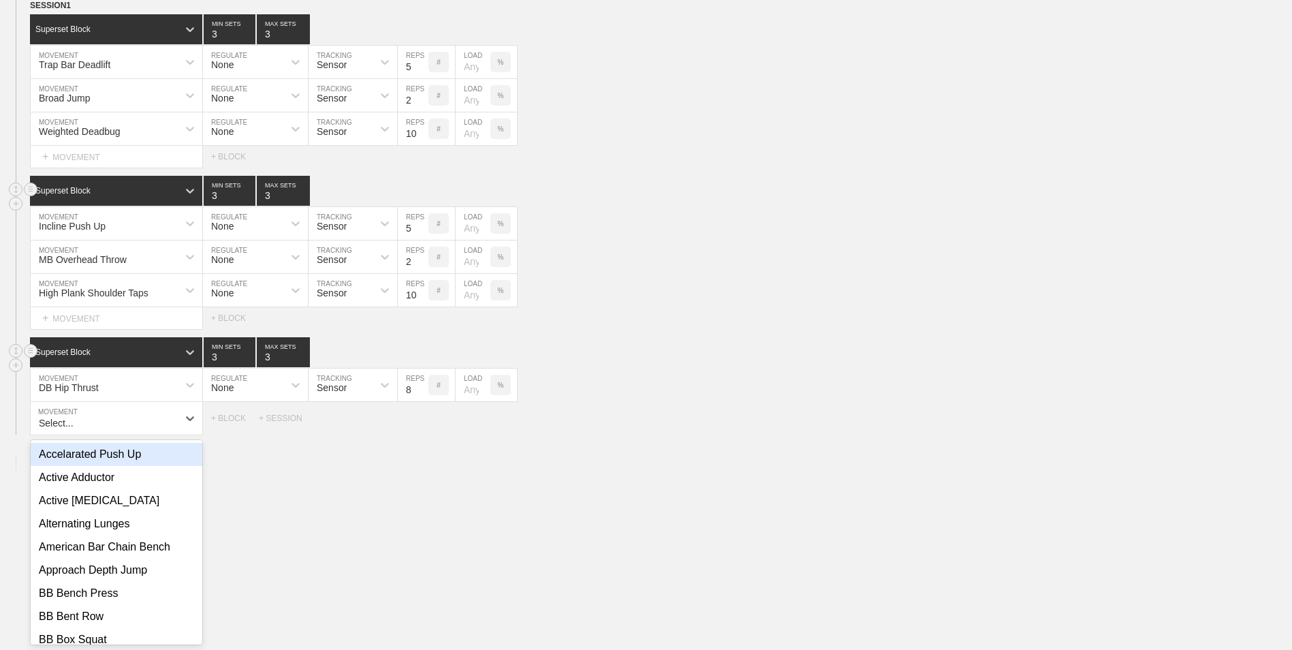
scroll to position [1463, 0]
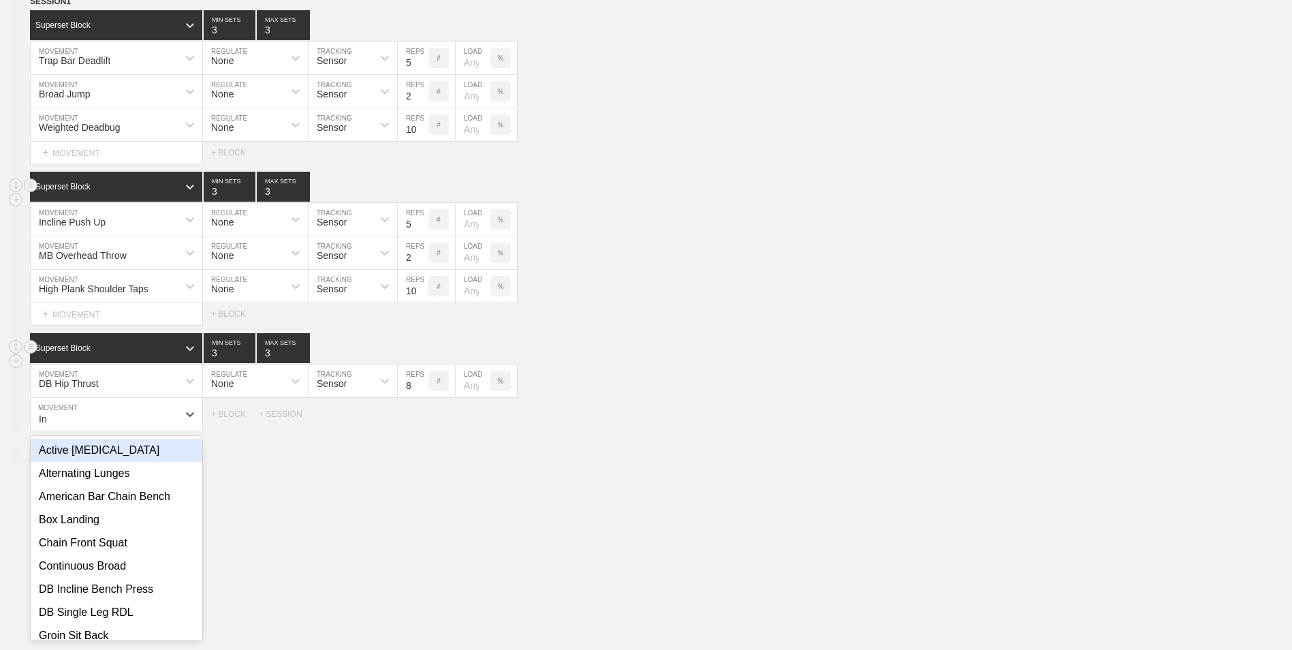
type input "I"
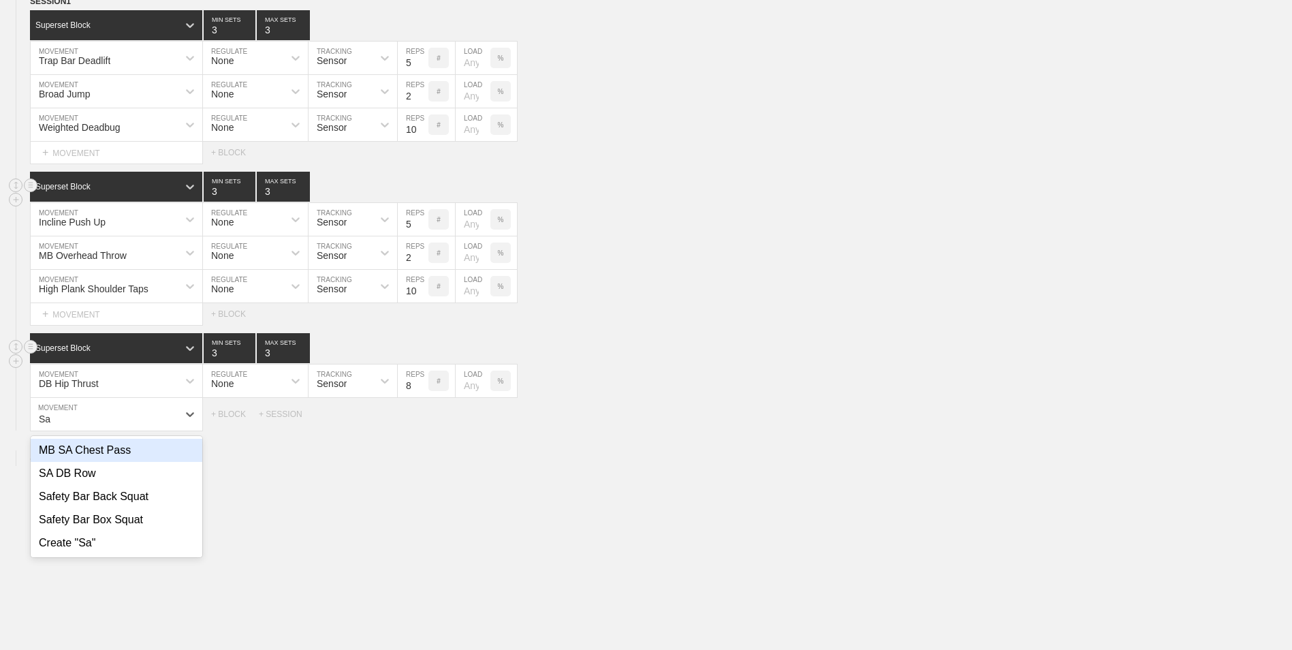
type input "S"
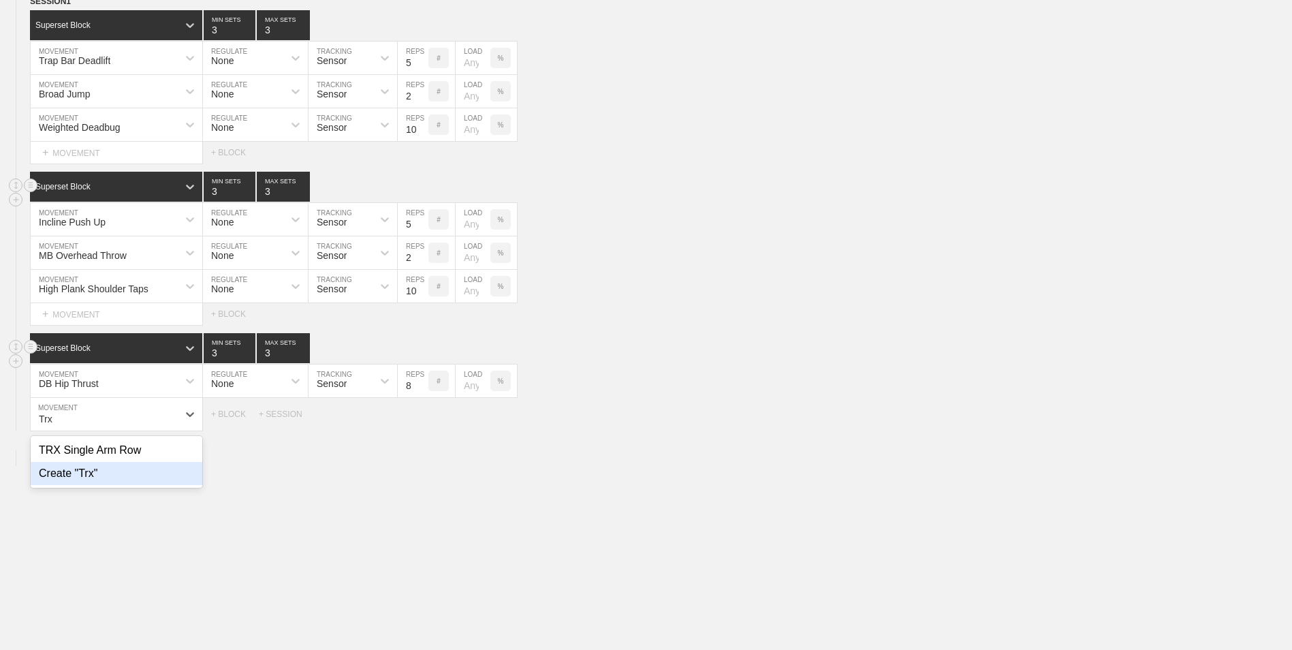
click at [161, 460] on div "TRX Single Arm Row" at bounding box center [117, 450] width 172 height 23
type input "Trx"
click at [249, 362] on input "3" at bounding box center [230, 348] width 52 height 30
type input "2"
click at [247, 357] on input "2" at bounding box center [230, 348] width 52 height 30
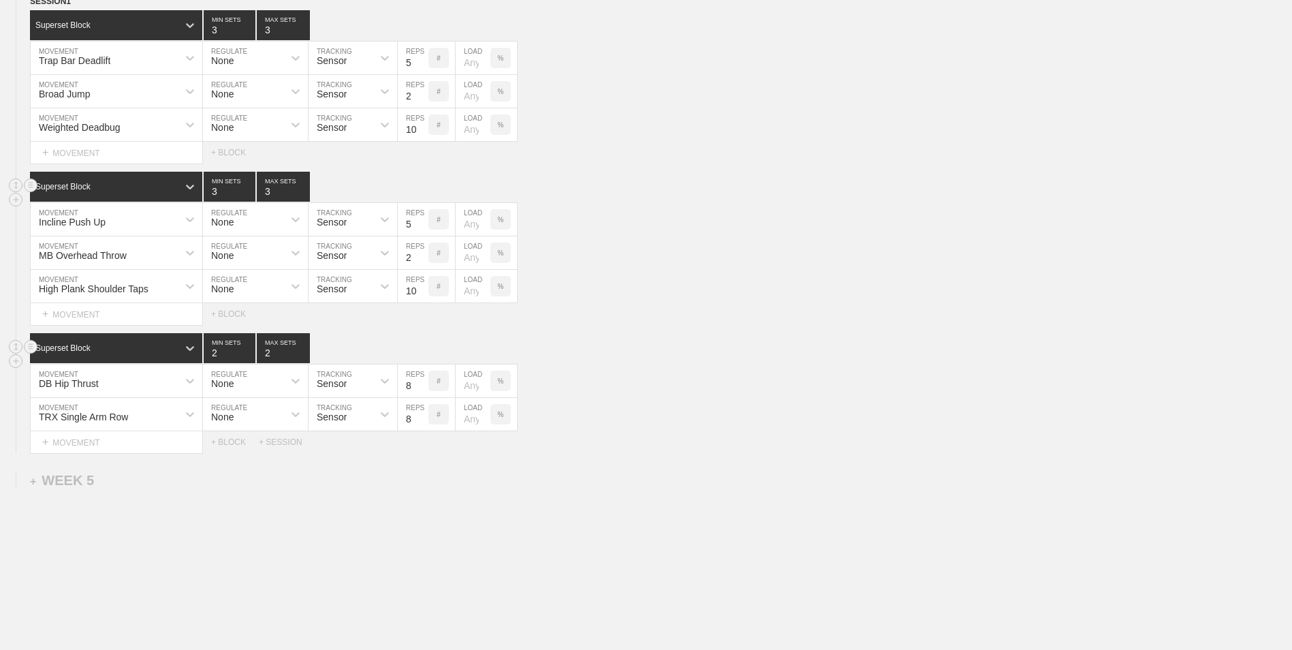
type input "2"
click at [305, 360] on input "2" at bounding box center [283, 348] width 53 height 30
click at [635, 449] on div "Select... MOVEMENT + MOVEMENT + BLOCK + SESSION" at bounding box center [646, 442] width 1292 height 22
